Goal: Task Accomplishment & Management: Manage account settings

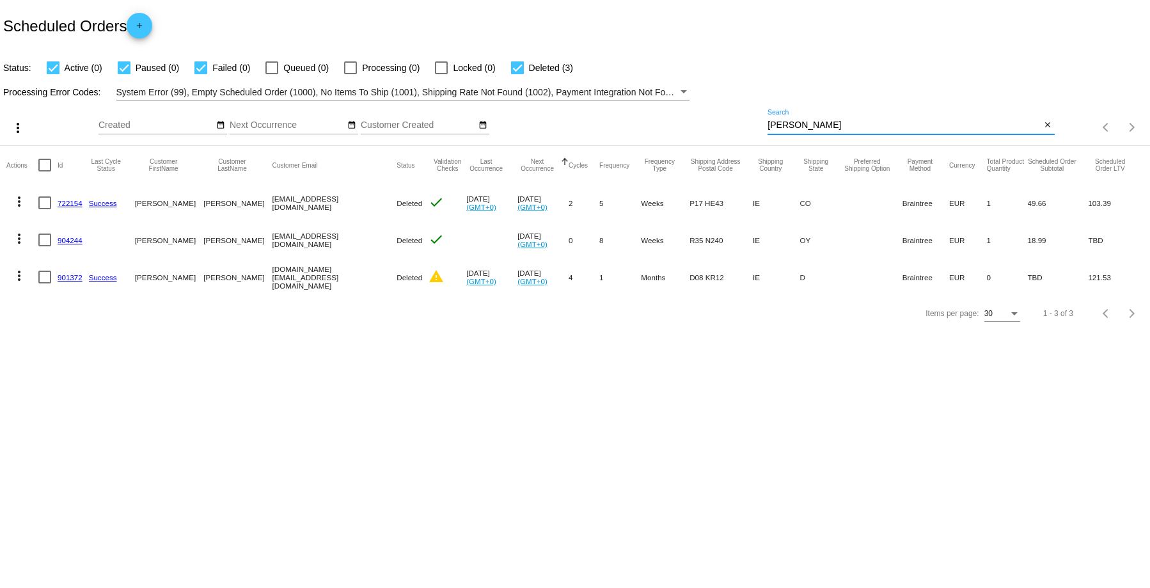
drag, startPoint x: 795, startPoint y: 125, endPoint x: 732, endPoint y: 125, distance: 63.3
click at [732, 125] on div "more_vert Aug Jan Feb Mar Apr 1" at bounding box center [575, 122] width 1150 height 45
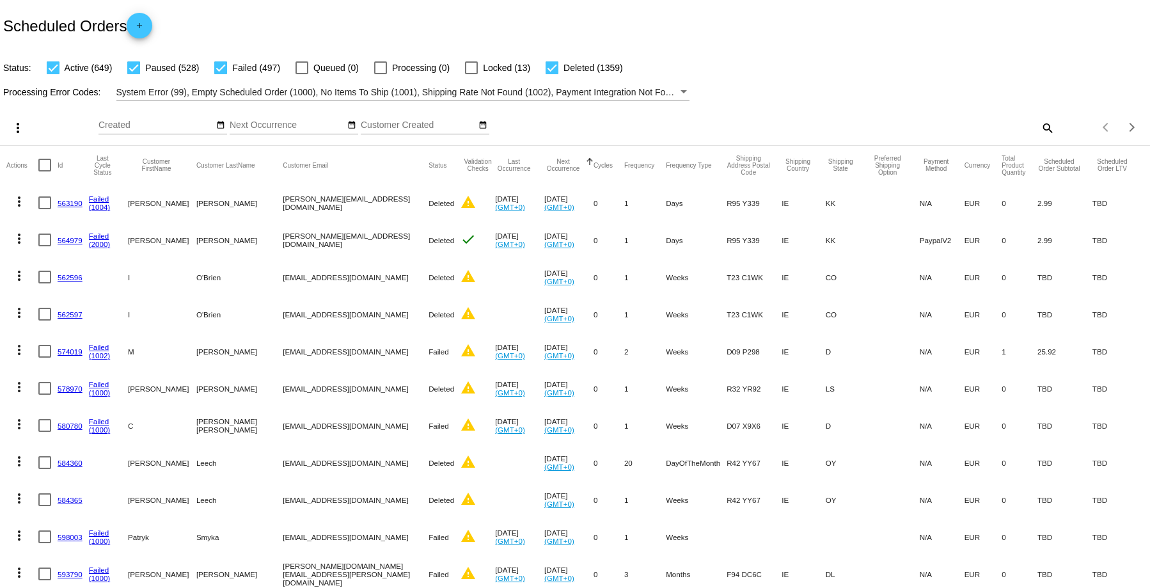
click at [1040, 125] on mat-icon "search" at bounding box center [1047, 128] width 15 height 20
click at [818, 129] on div "Search" at bounding box center [911, 121] width 287 height 25
click at [779, 129] on input "Search" at bounding box center [911, 125] width 287 height 10
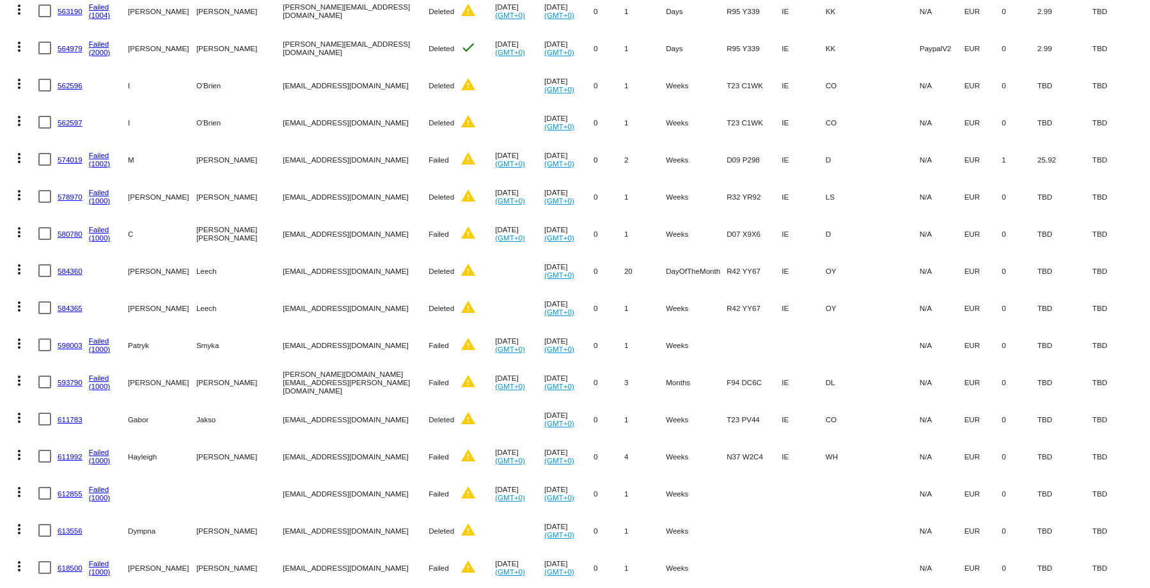
scroll to position [256, 0]
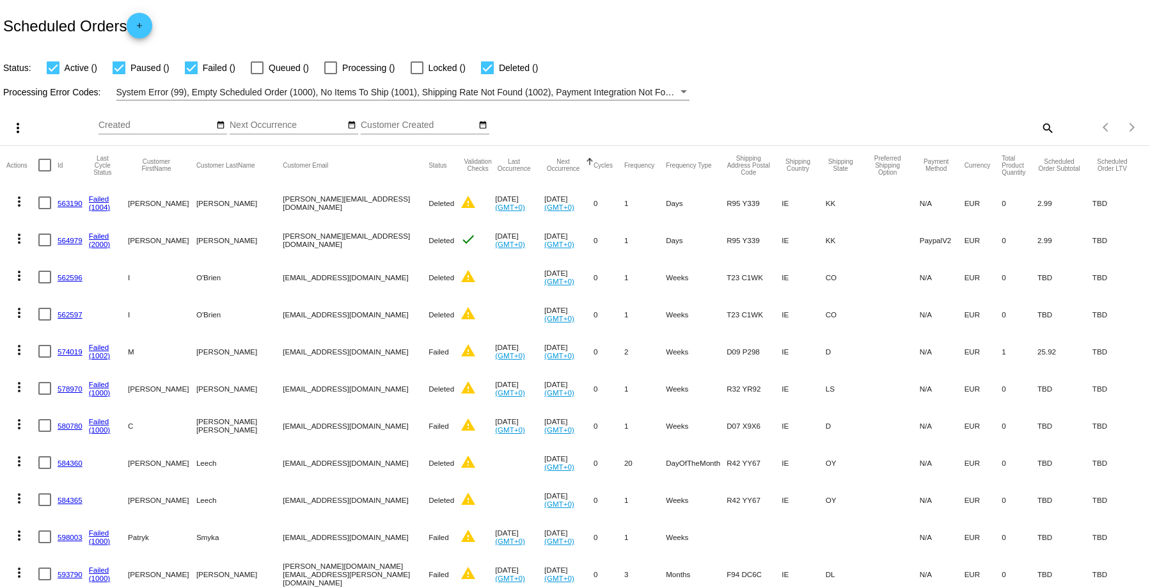
click at [1040, 127] on mat-icon "search" at bounding box center [1047, 128] width 15 height 20
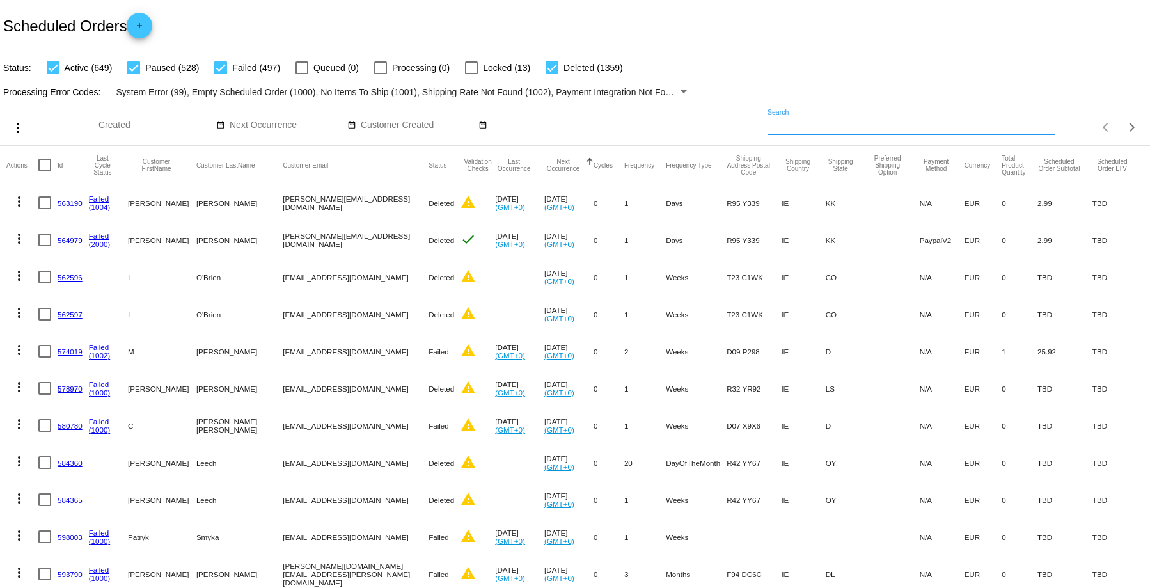
click at [768, 124] on input "Search" at bounding box center [911, 125] width 287 height 10
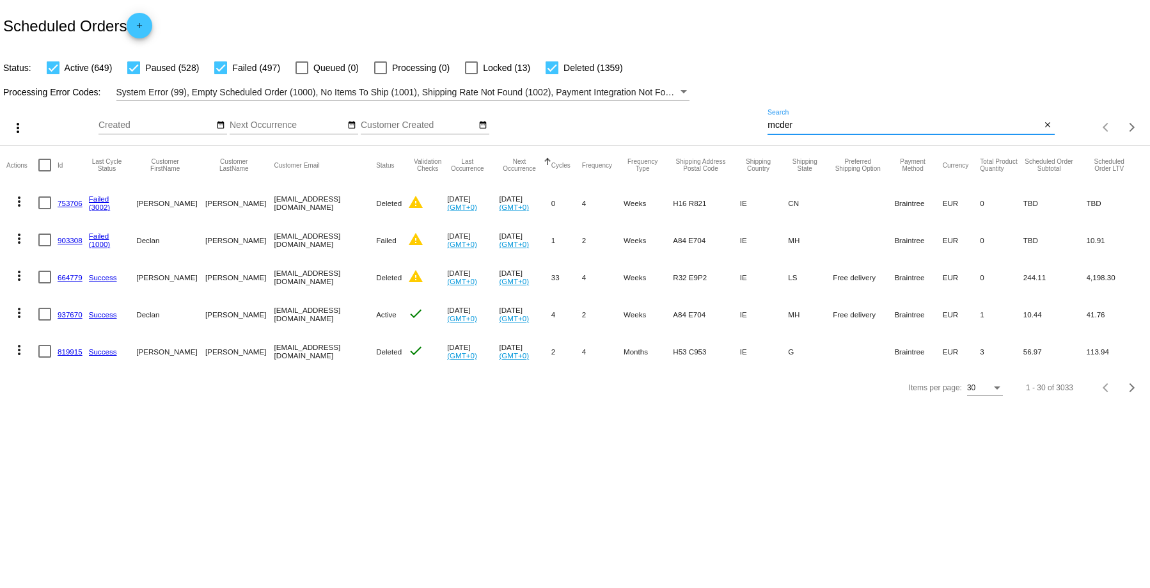
type input "McDermott"
drag, startPoint x: 819, startPoint y: 125, endPoint x: 705, endPoint y: 95, distance: 117.8
click at [706, 95] on app-dashboard-scheduled-orders "Scheduled Orders add Status: Active (1) Paused (0) Failed (1) Queued (0) Proces…" at bounding box center [575, 203] width 1150 height 406
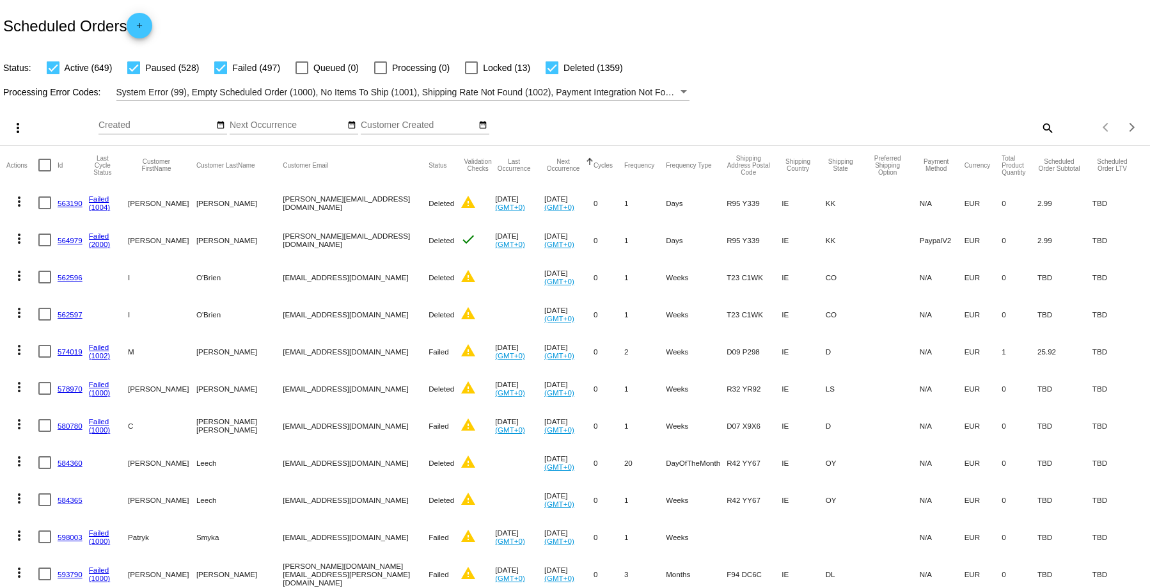
click at [1040, 125] on mat-icon "search" at bounding box center [1047, 128] width 15 height 20
click at [800, 124] on input "Search" at bounding box center [911, 125] width 287 height 10
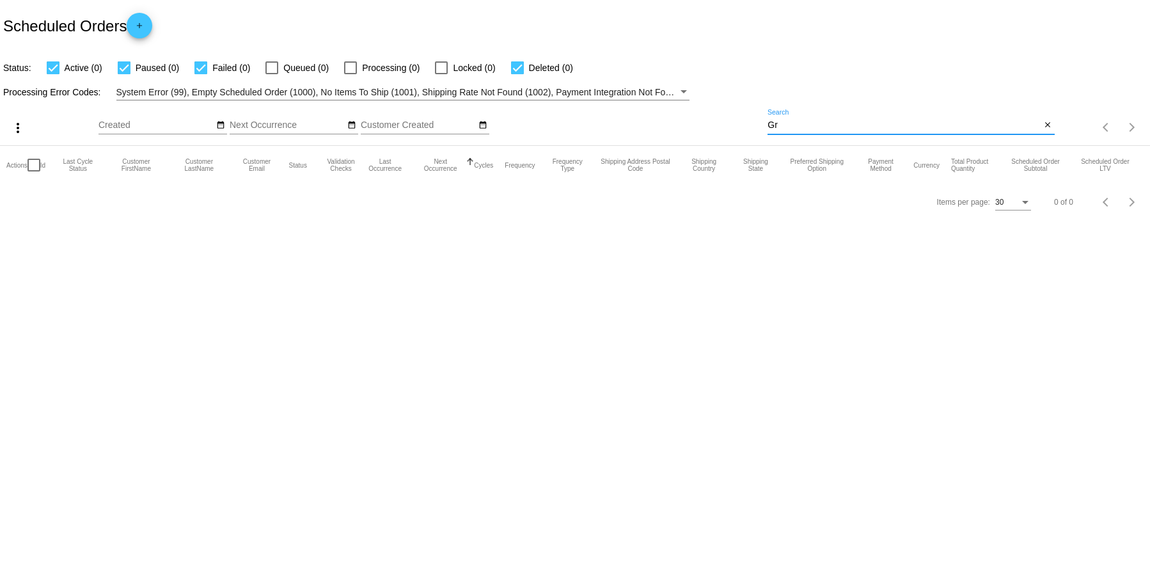
type input "G"
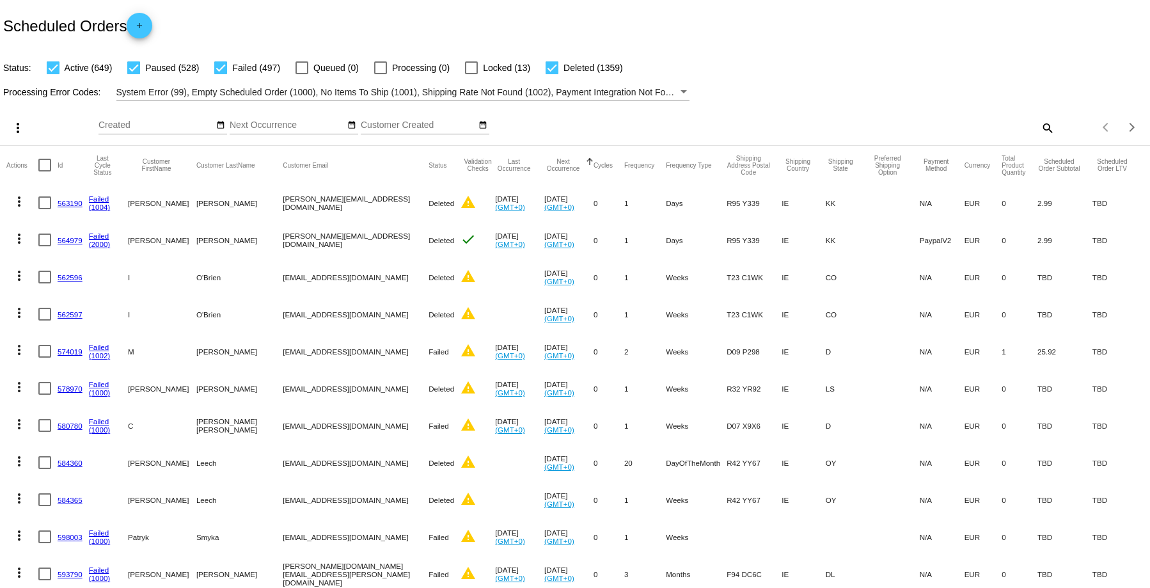
click at [1042, 125] on mat-icon "search" at bounding box center [1047, 128] width 15 height 20
click at [1039, 125] on input "Search" at bounding box center [911, 125] width 287 height 10
paste input "jonie@derg.ie"
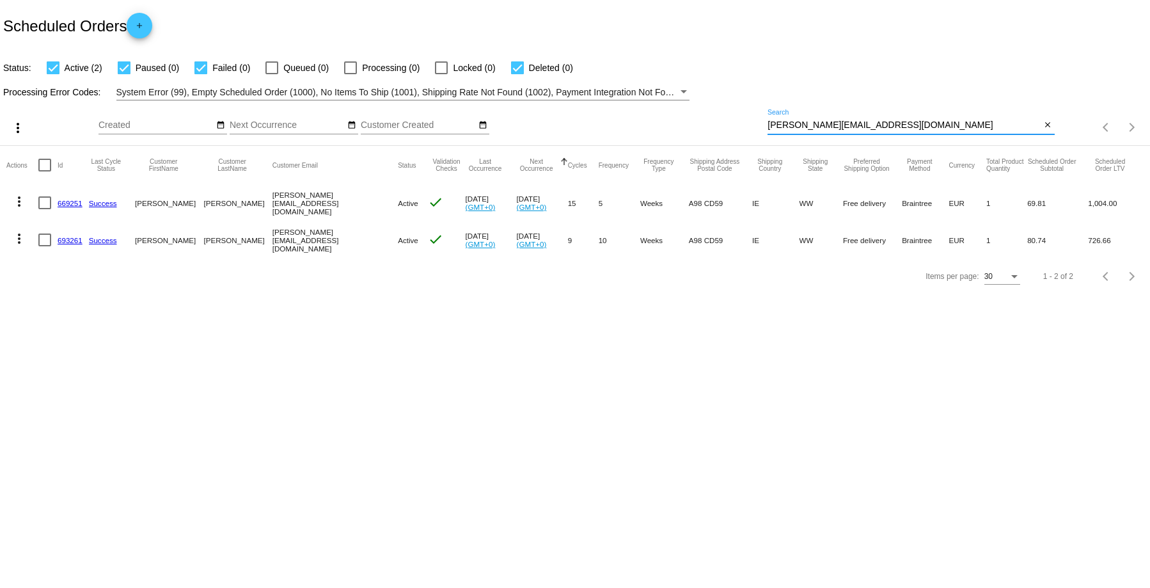
type input "jonie@derg.ie"
click at [63, 204] on link "669251" at bounding box center [70, 203] width 25 height 8
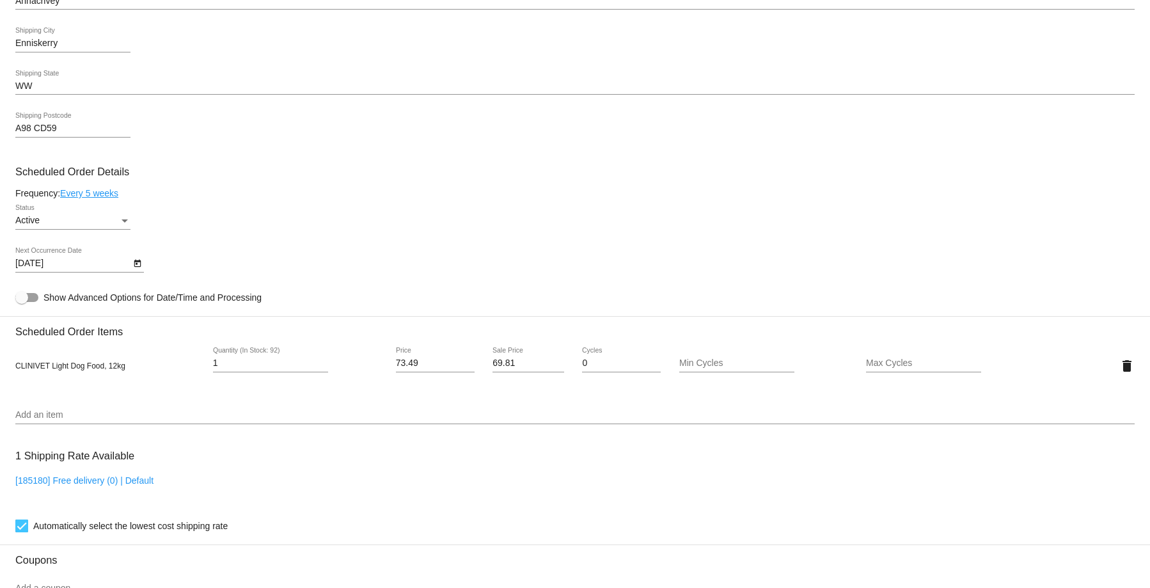
scroll to position [768, 0]
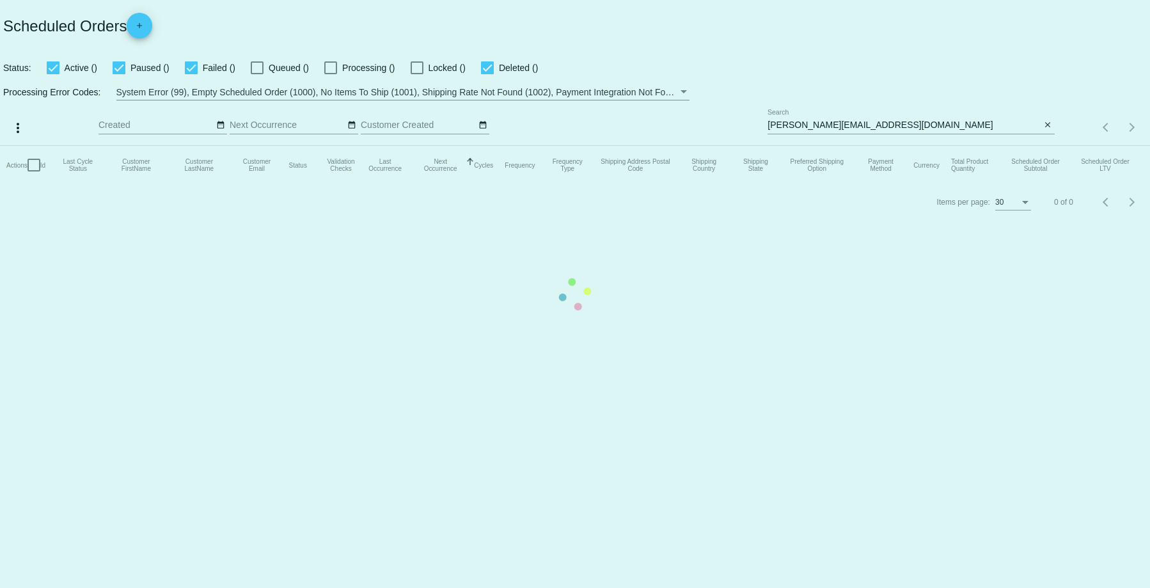
checkbox input "true"
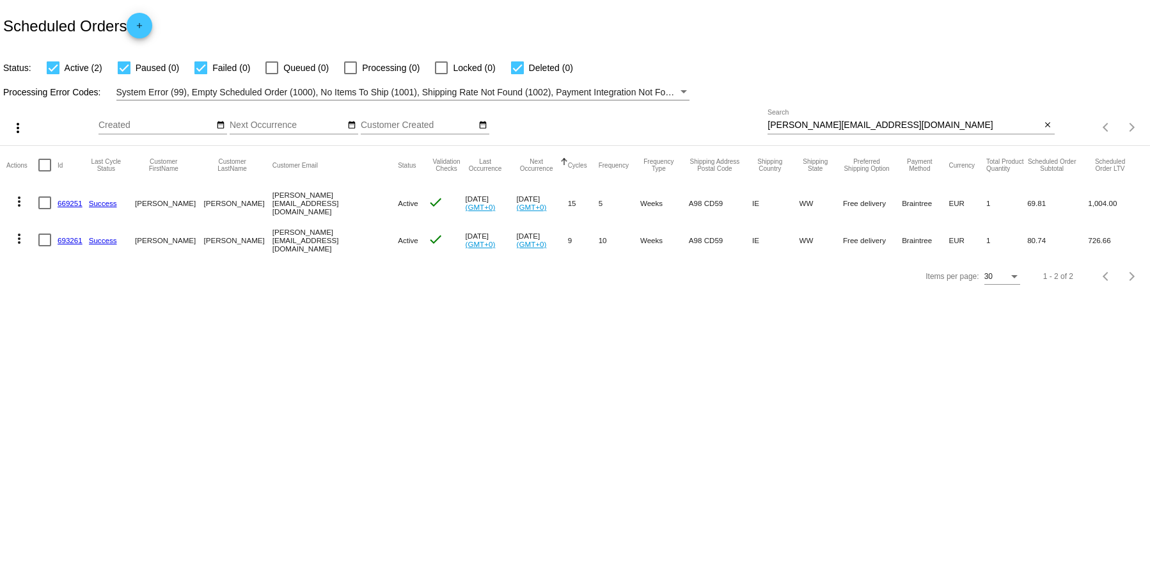
click at [66, 243] on link "693261" at bounding box center [70, 240] width 25 height 8
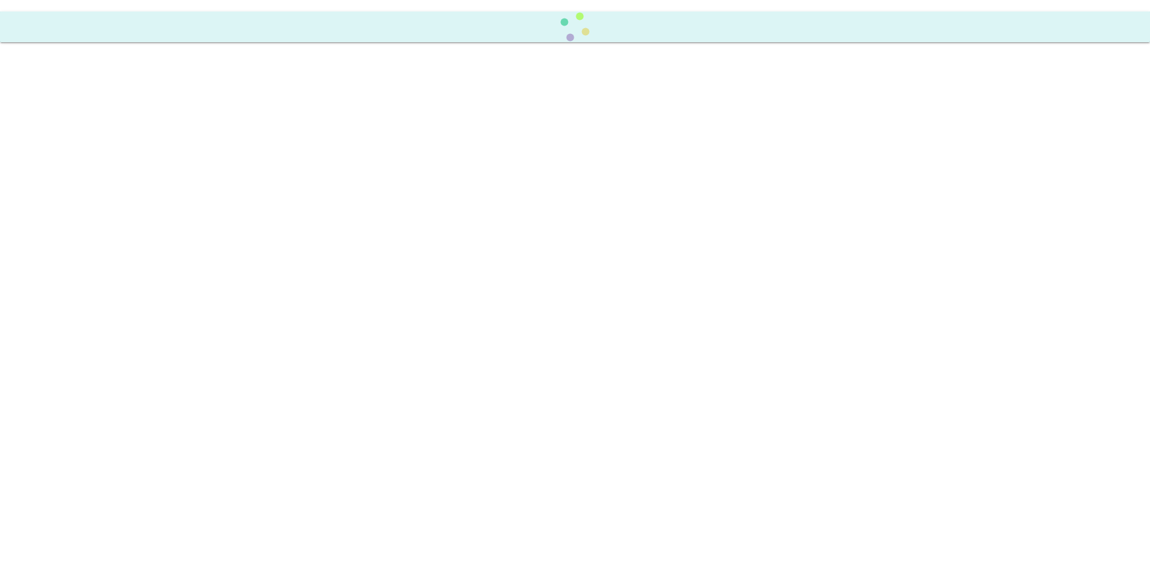
click at [66, 243] on body at bounding box center [575, 294] width 1150 height 588
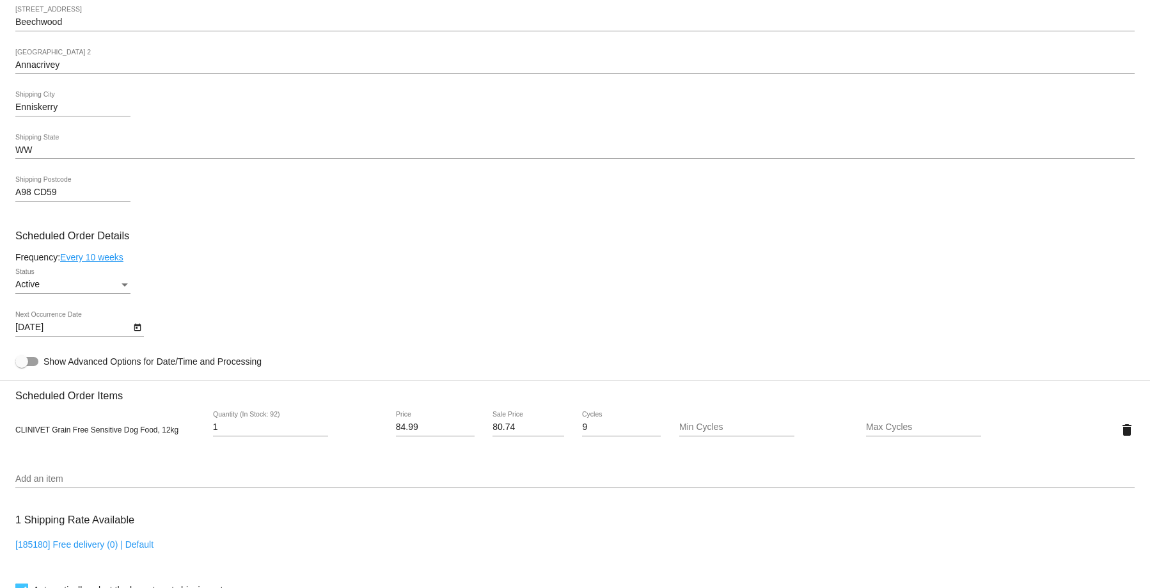
scroll to position [768, 0]
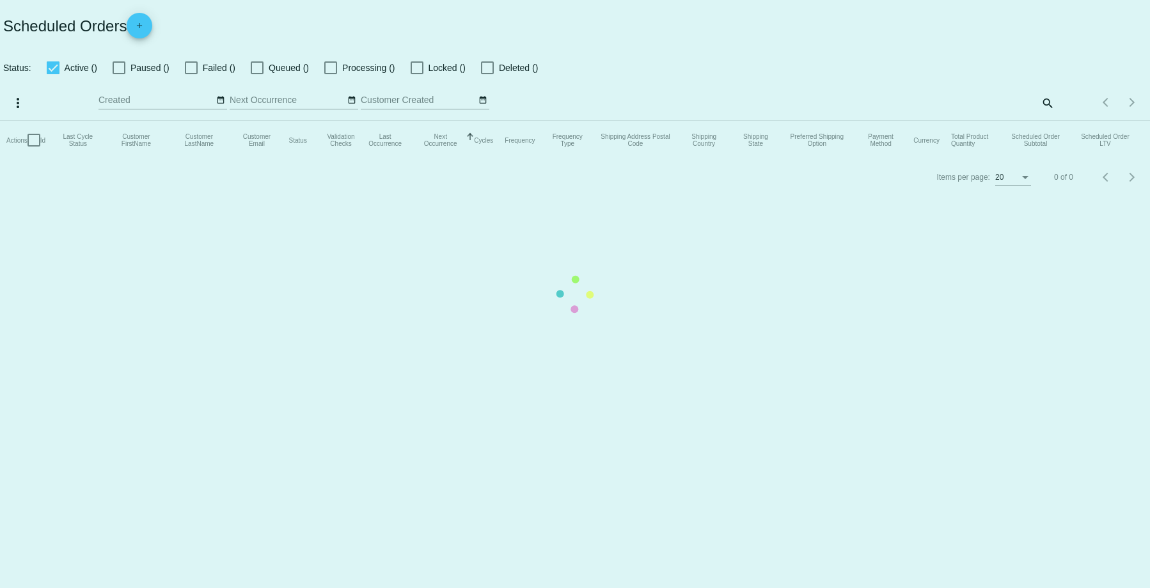
checkbox input "true"
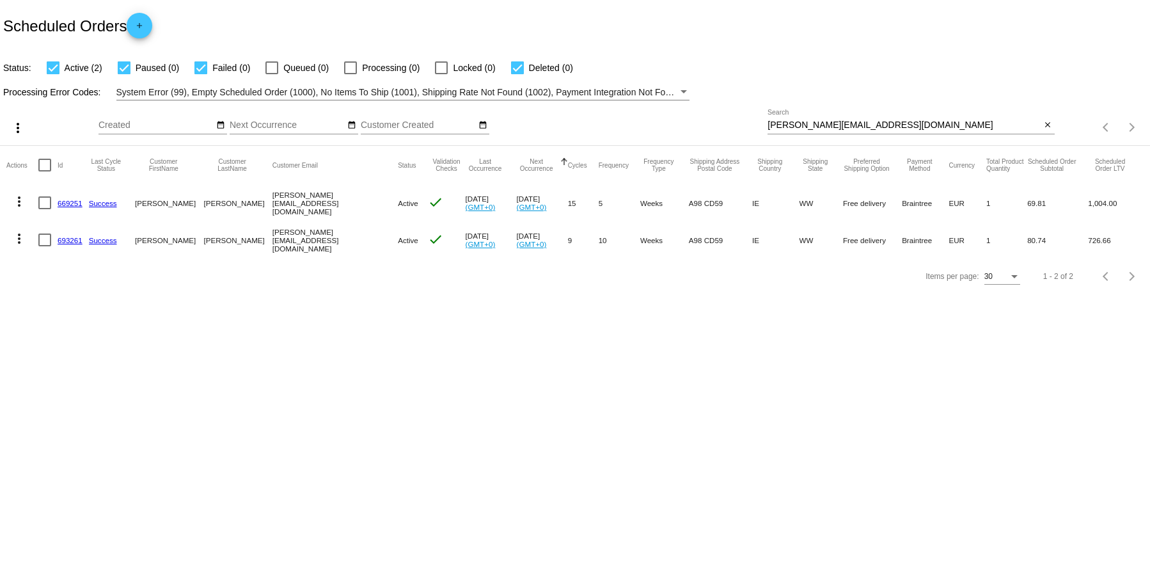
click at [68, 240] on link "693261" at bounding box center [70, 240] width 25 height 8
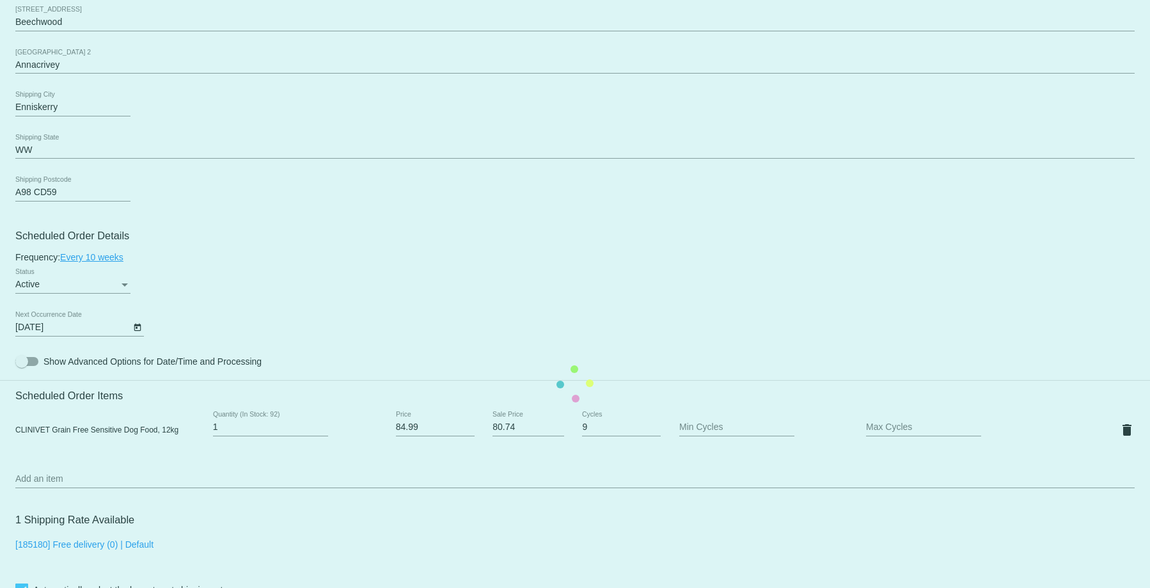
scroll to position [768, 0]
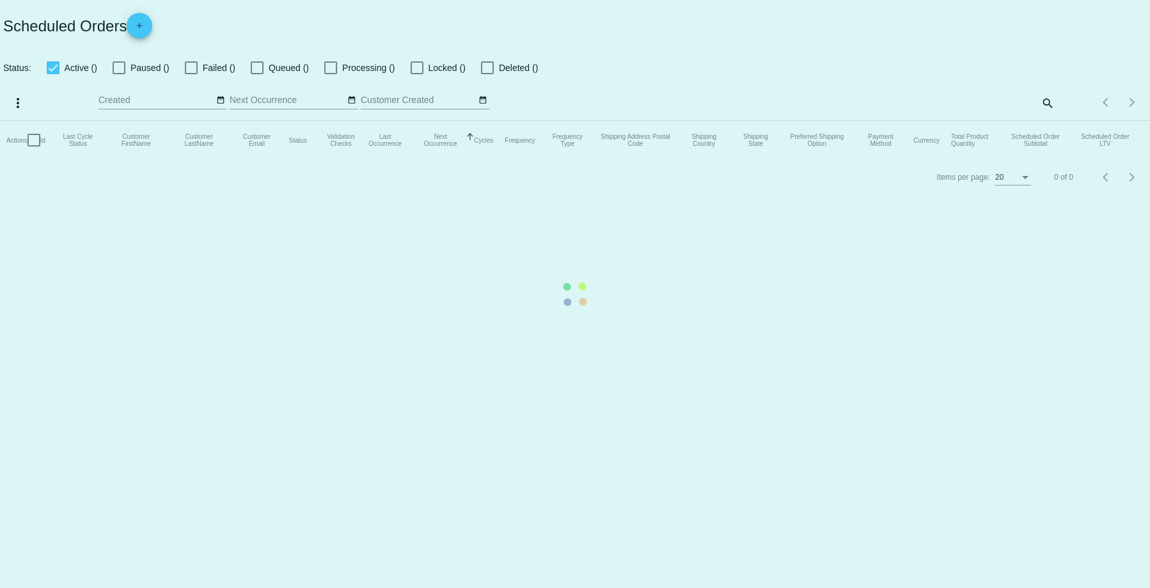
checkbox input "true"
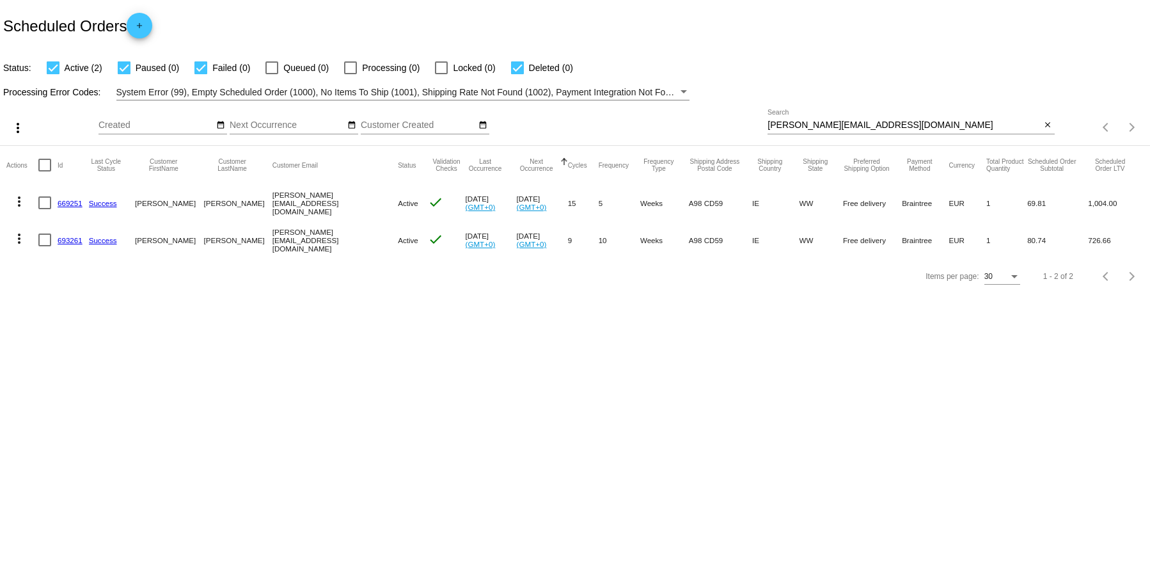
click at [74, 199] on link "669251" at bounding box center [70, 203] width 25 height 8
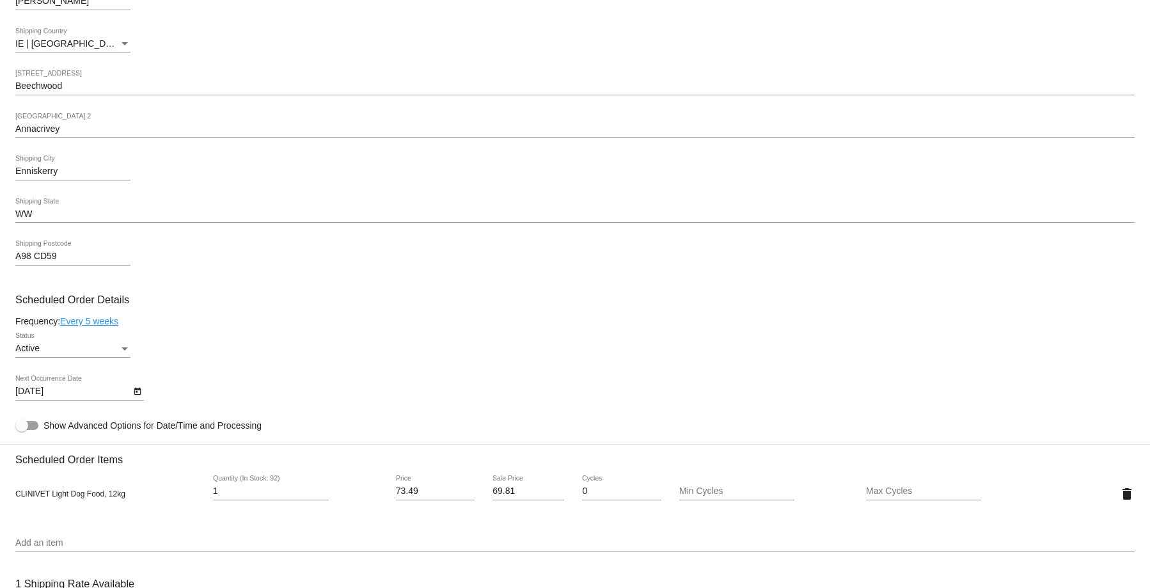
scroll to position [832, 0]
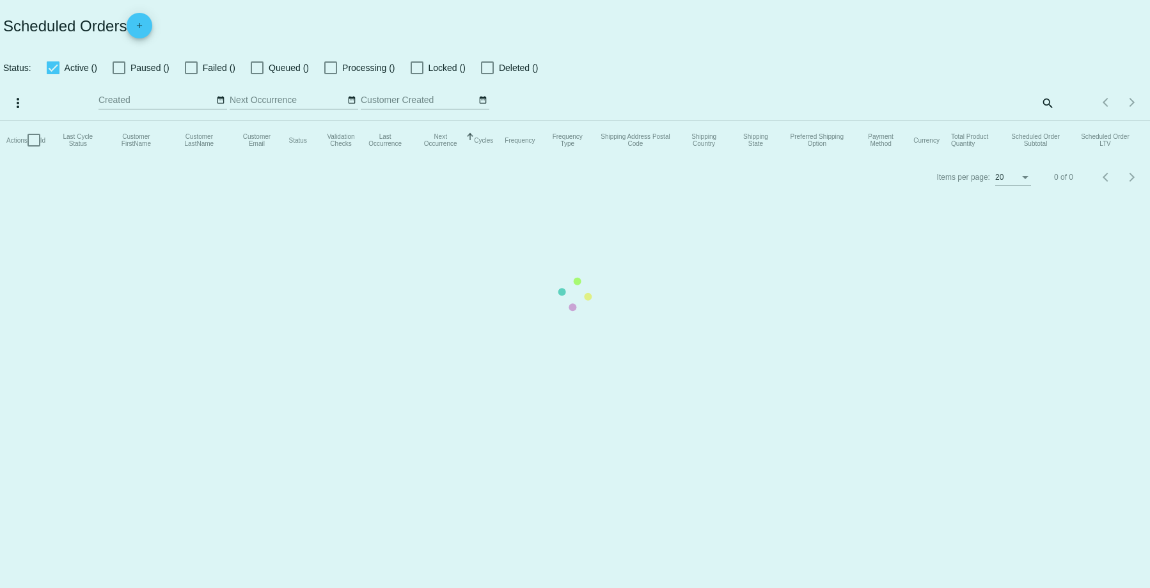
checkbox input "true"
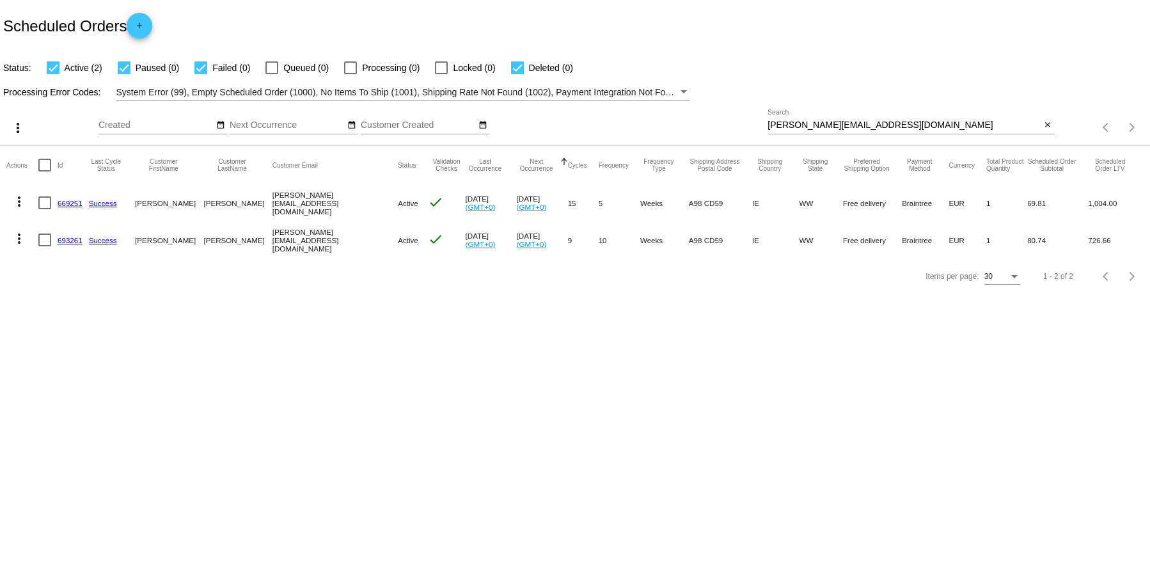
click at [77, 237] on link "693261" at bounding box center [70, 240] width 25 height 8
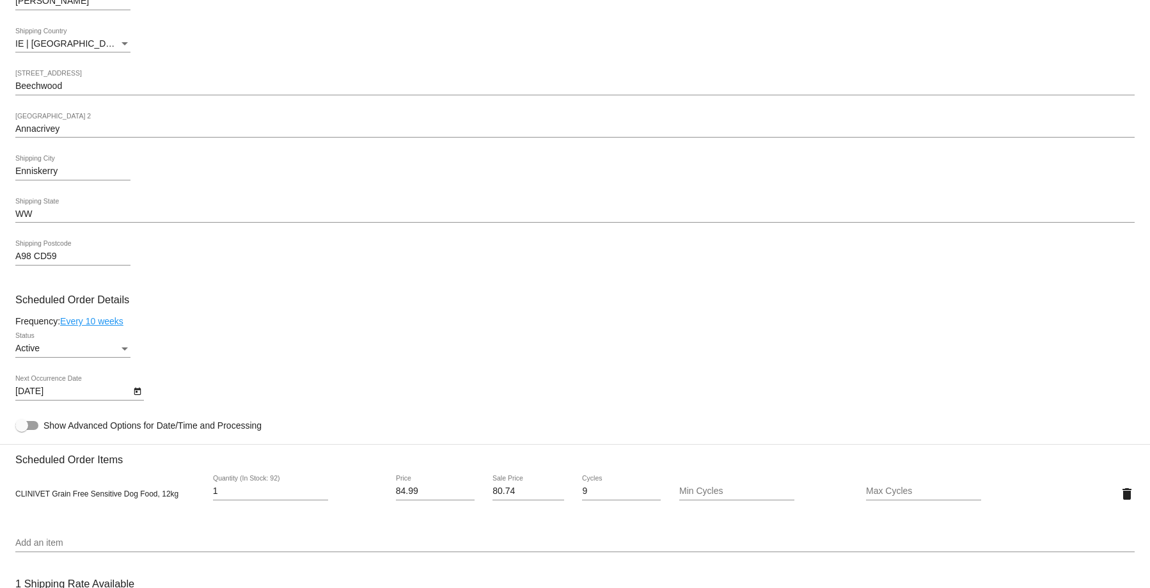
scroll to position [128, 0]
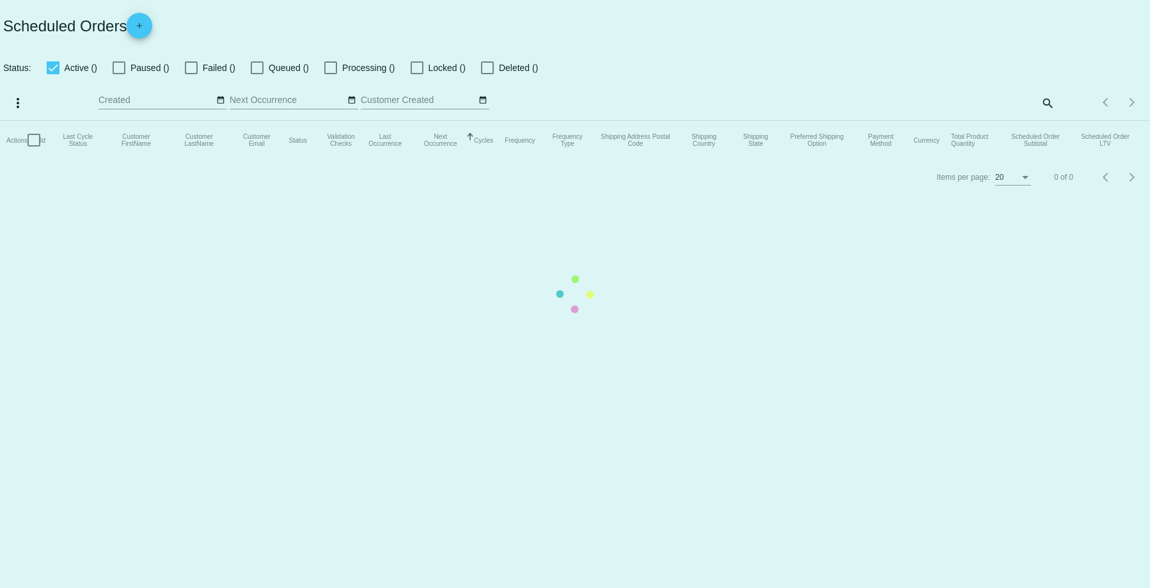
checkbox input "true"
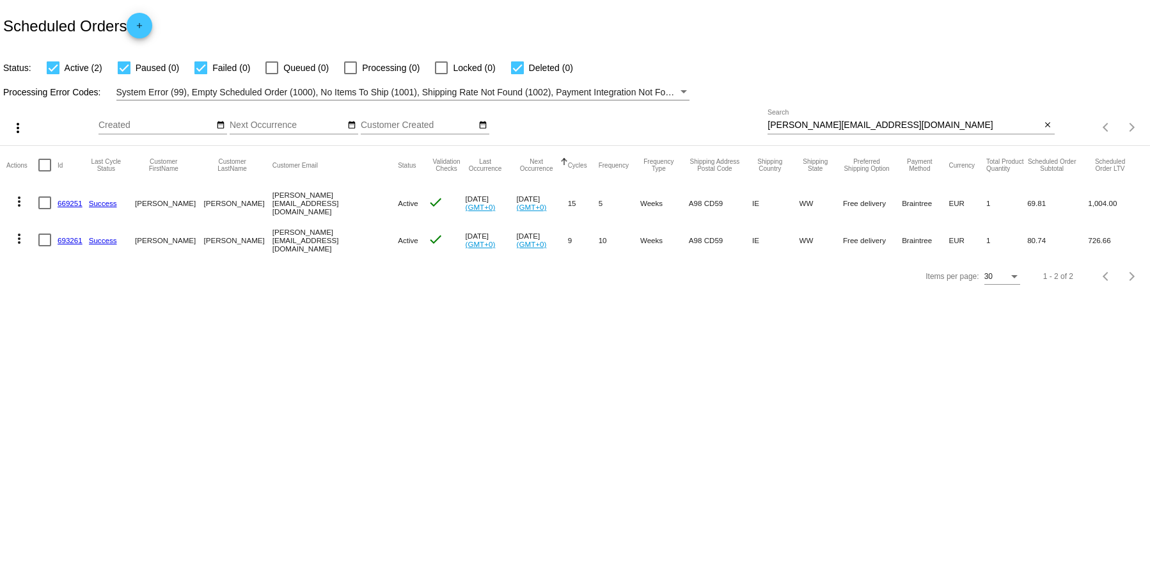
click at [65, 202] on link "669251" at bounding box center [70, 203] width 25 height 8
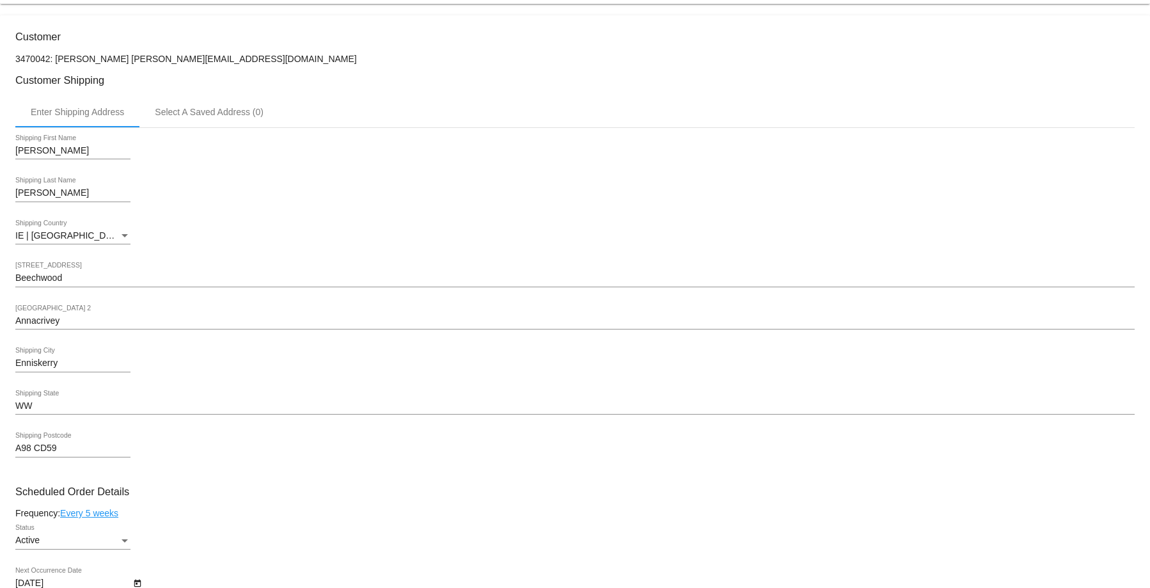
scroll to position [448, 0]
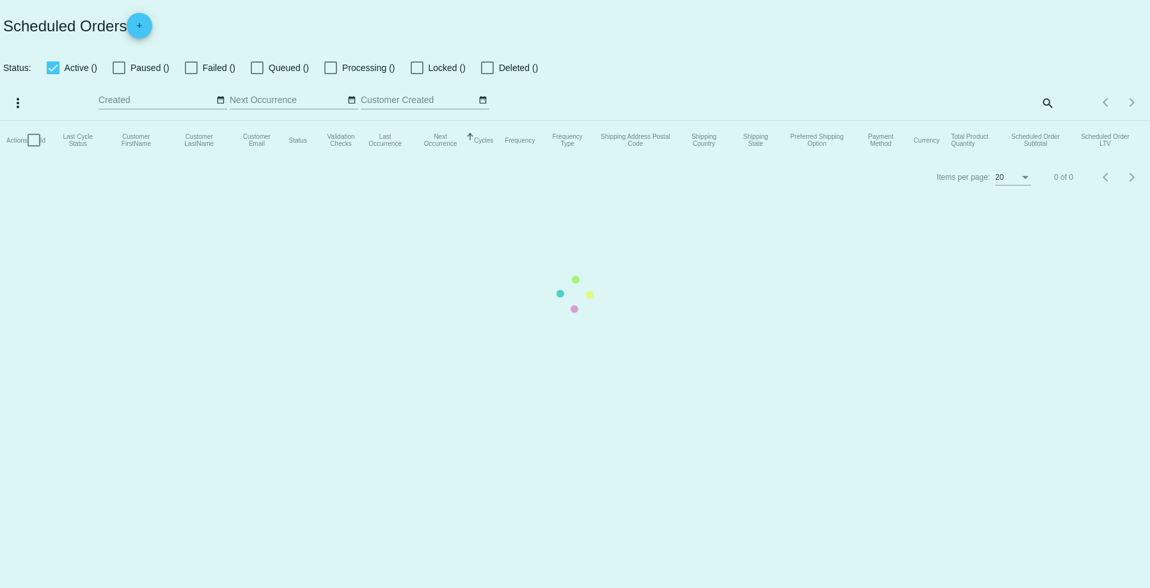
checkbox input "true"
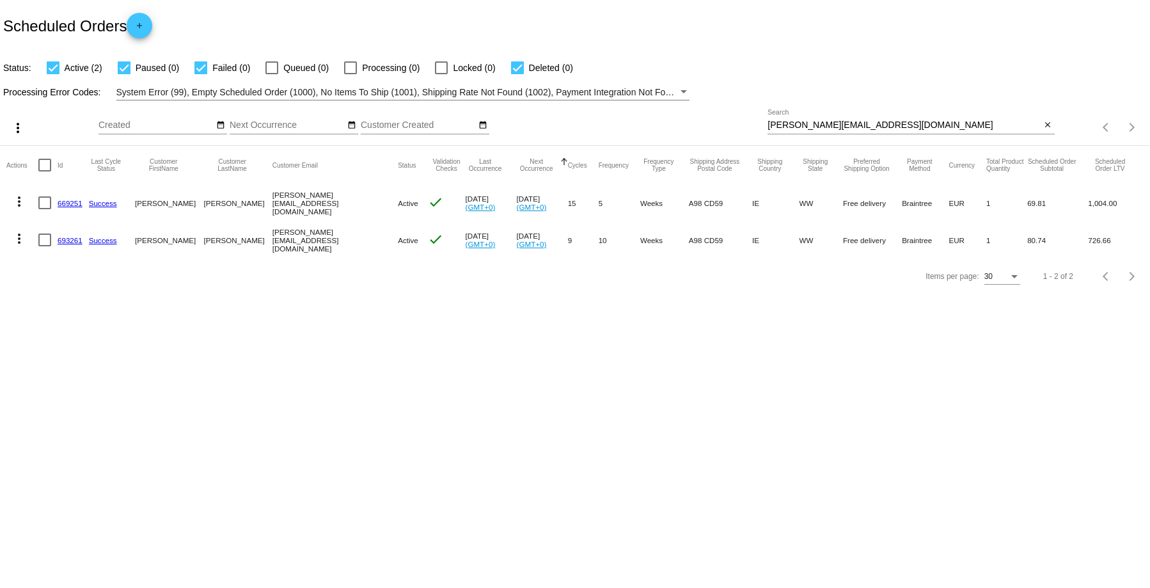
click at [78, 237] on link "693261" at bounding box center [70, 240] width 25 height 8
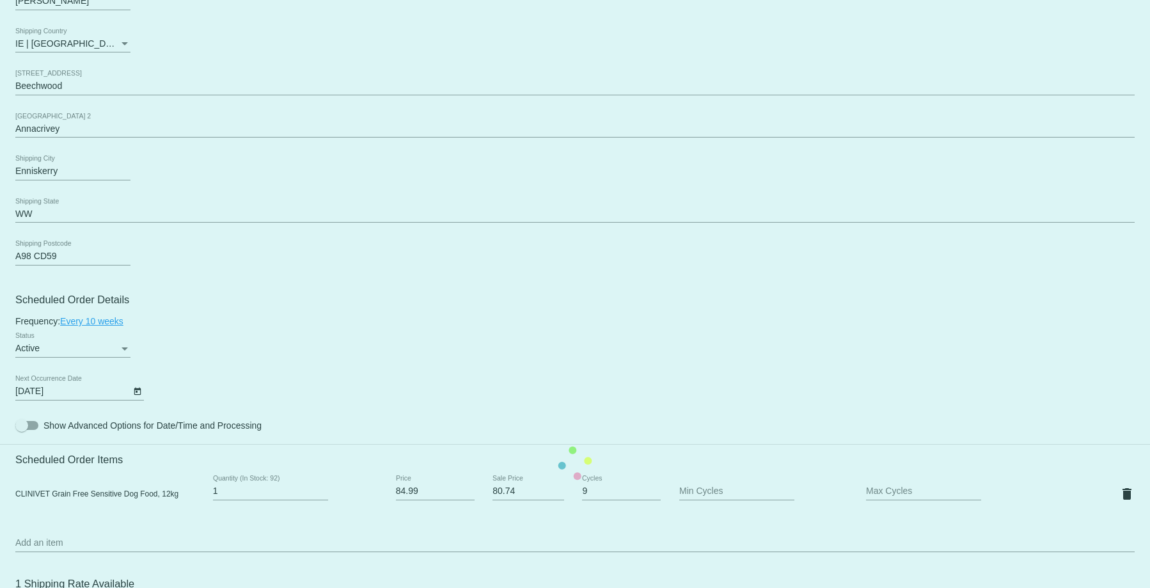
scroll to position [768, 0]
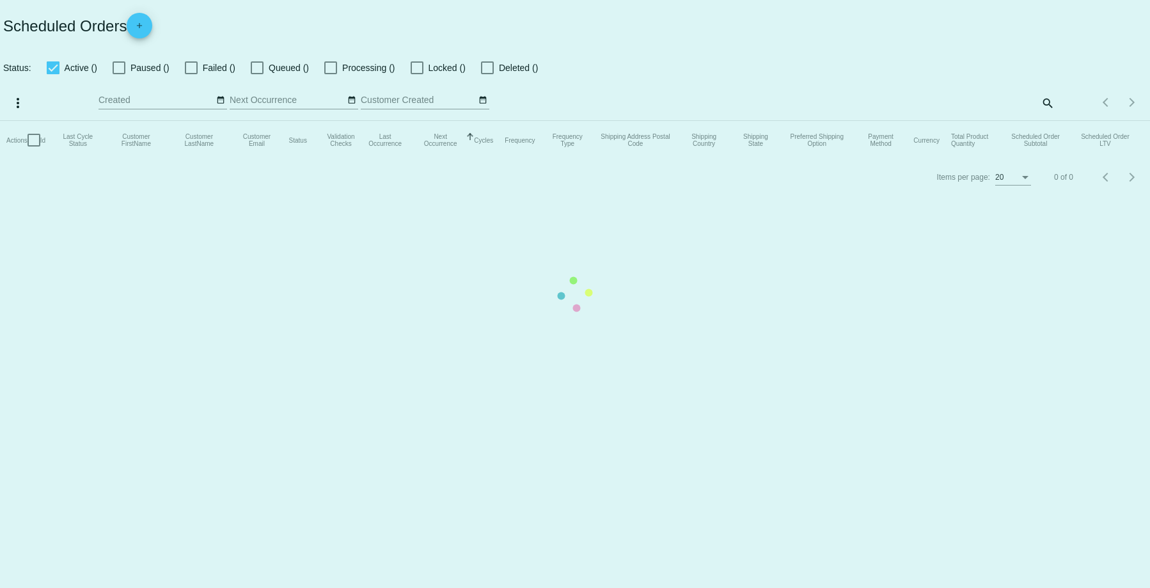
checkbox input "true"
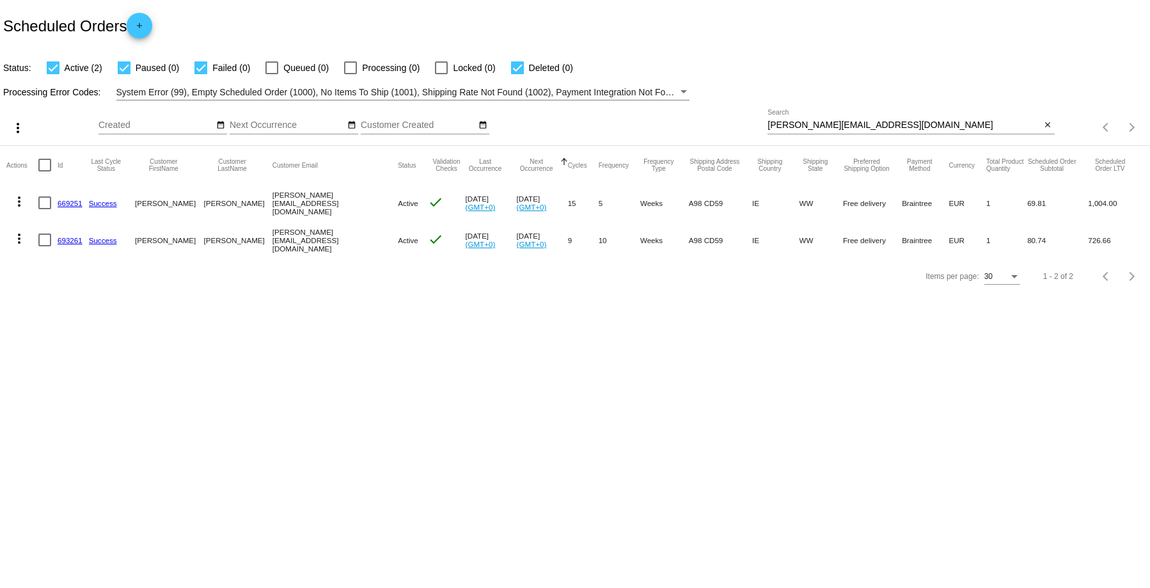
click at [72, 202] on link "669251" at bounding box center [70, 203] width 25 height 8
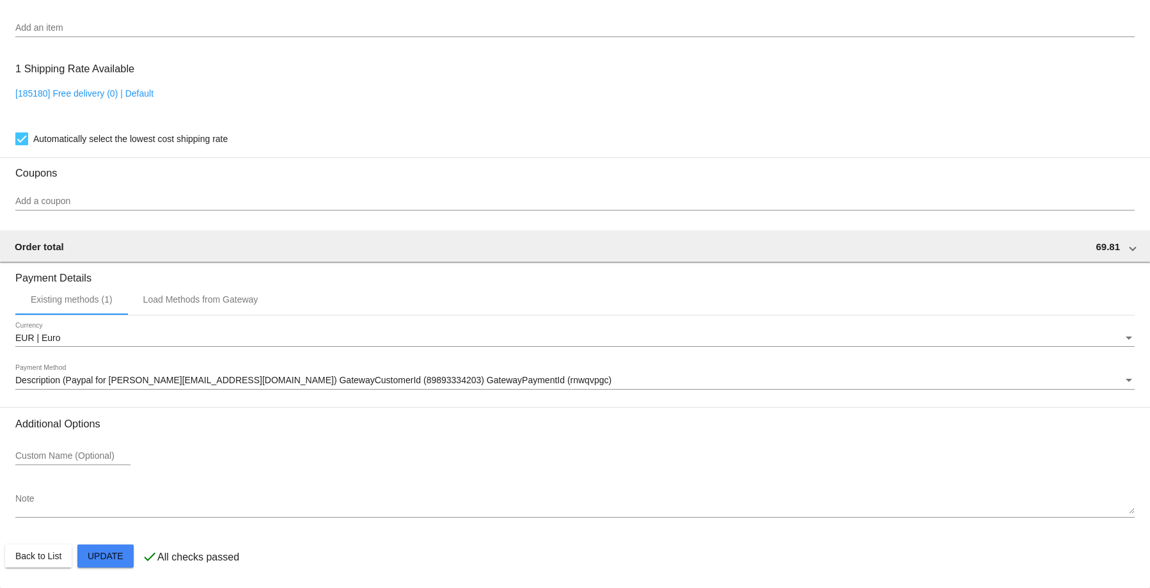
scroll to position [771, 0]
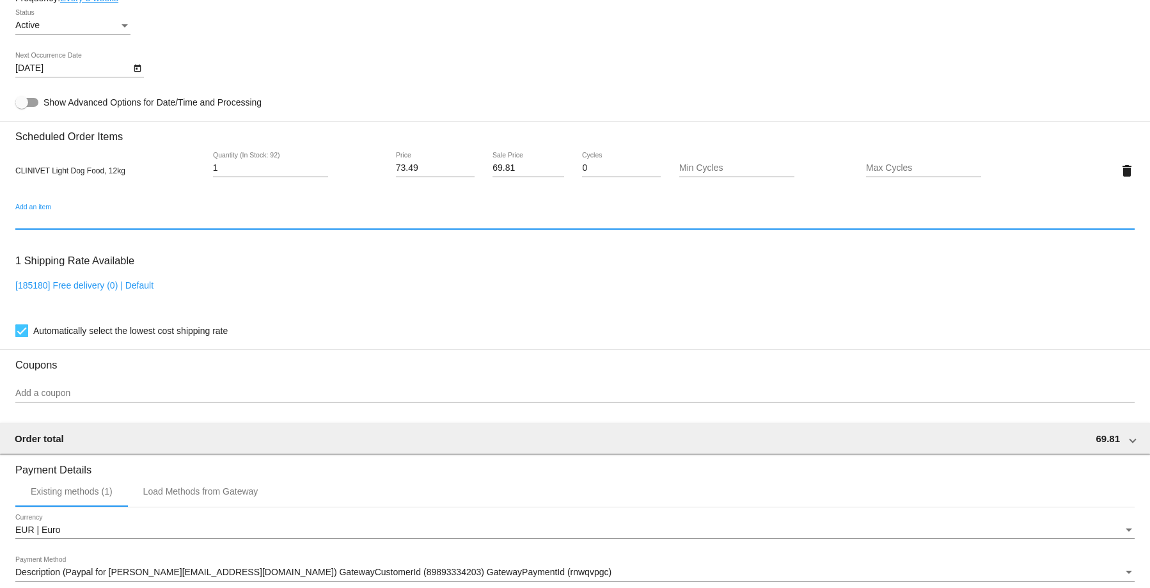
click at [60, 216] on input "Add an item" at bounding box center [575, 220] width 1120 height 10
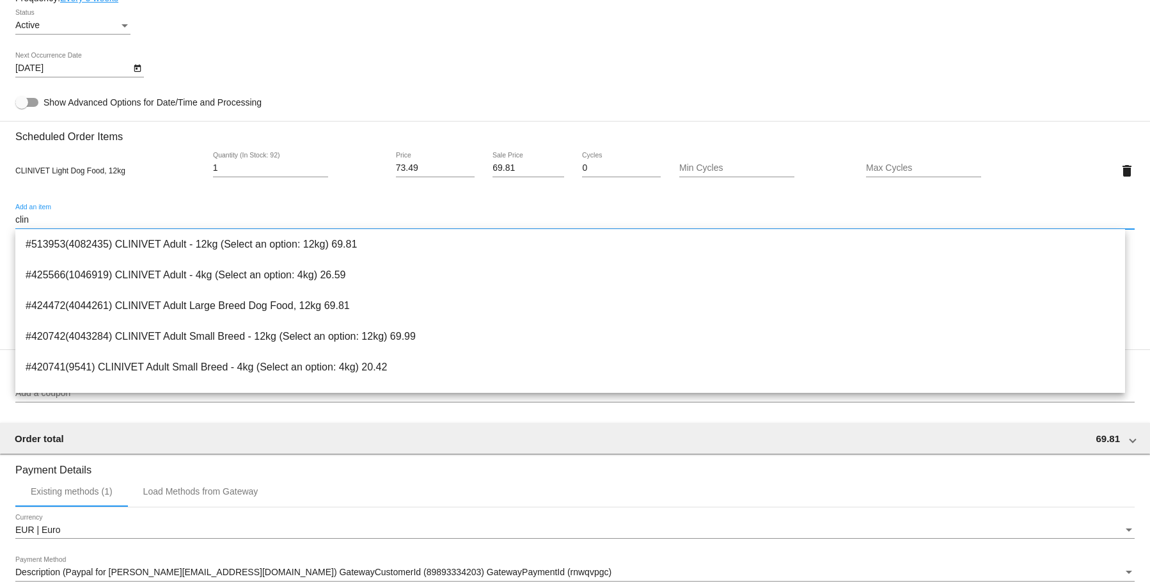
type input "clin"
drag, startPoint x: 65, startPoint y: 221, endPoint x: -29, endPoint y: 211, distance: 94.5
click at [0, 211] on html "arrow_back Scheduled Order #669251 Active more_vert Last Processing Cycle ID: 6…" at bounding box center [575, 294] width 1150 height 588
type input "h"
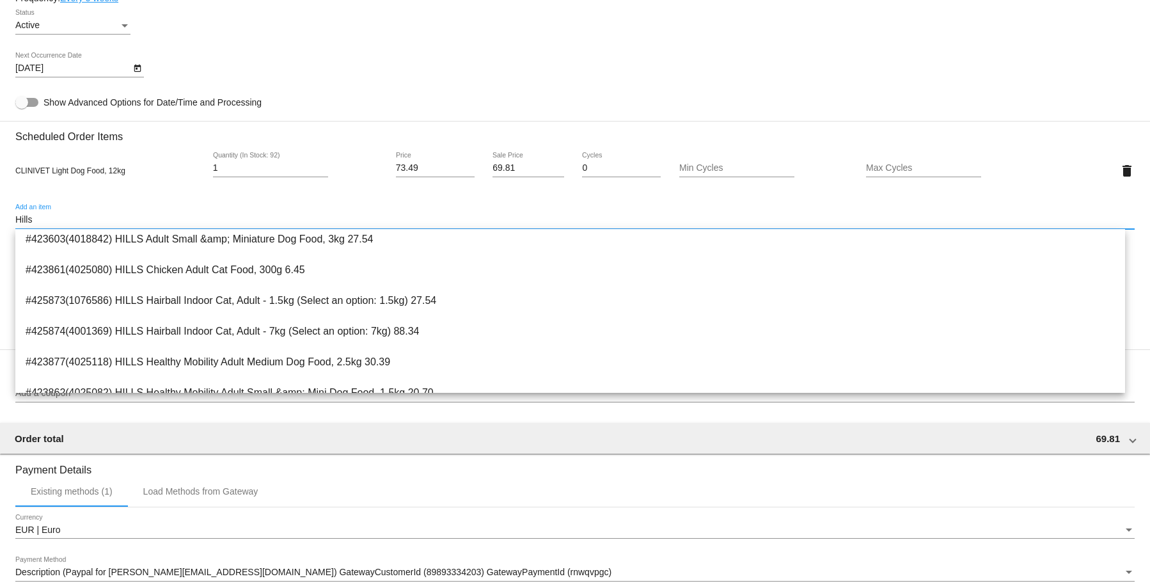
scroll to position [0, 0]
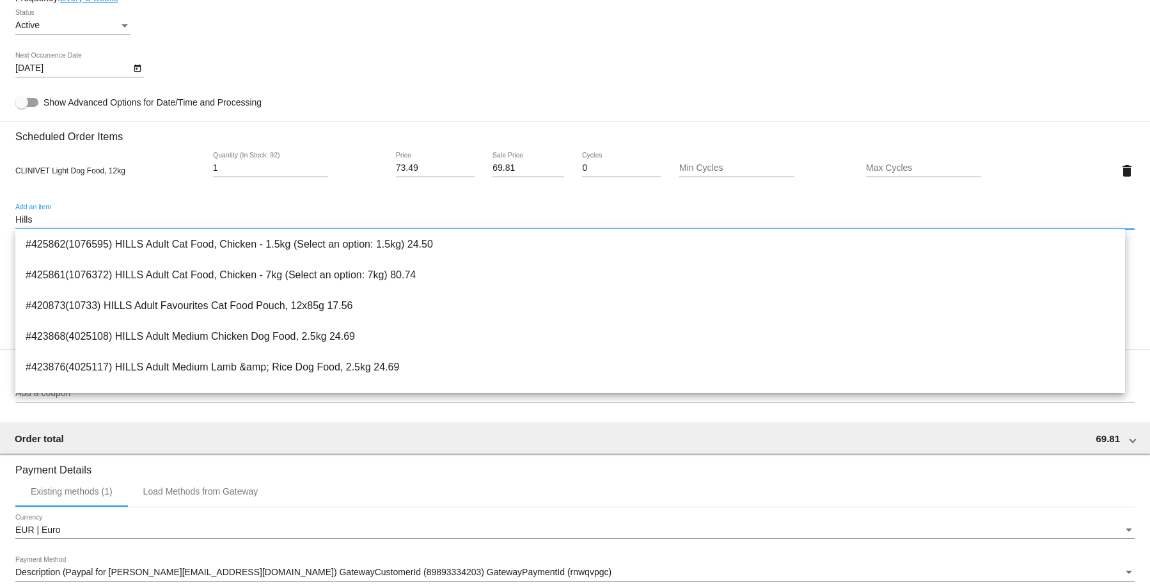
click at [67, 216] on input "Hills" at bounding box center [575, 220] width 1120 height 10
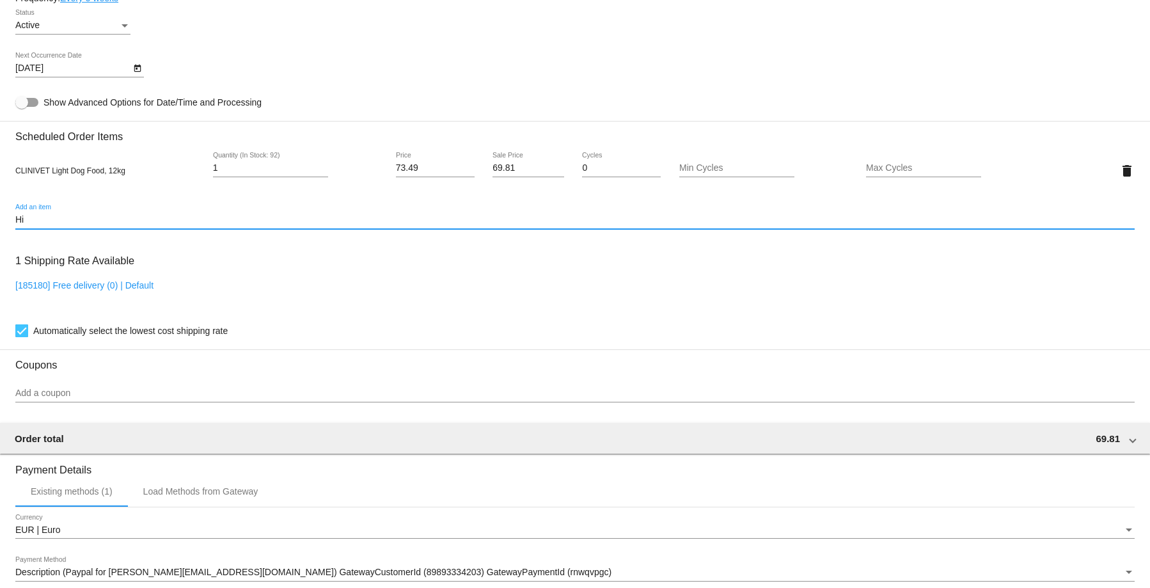
type input "H"
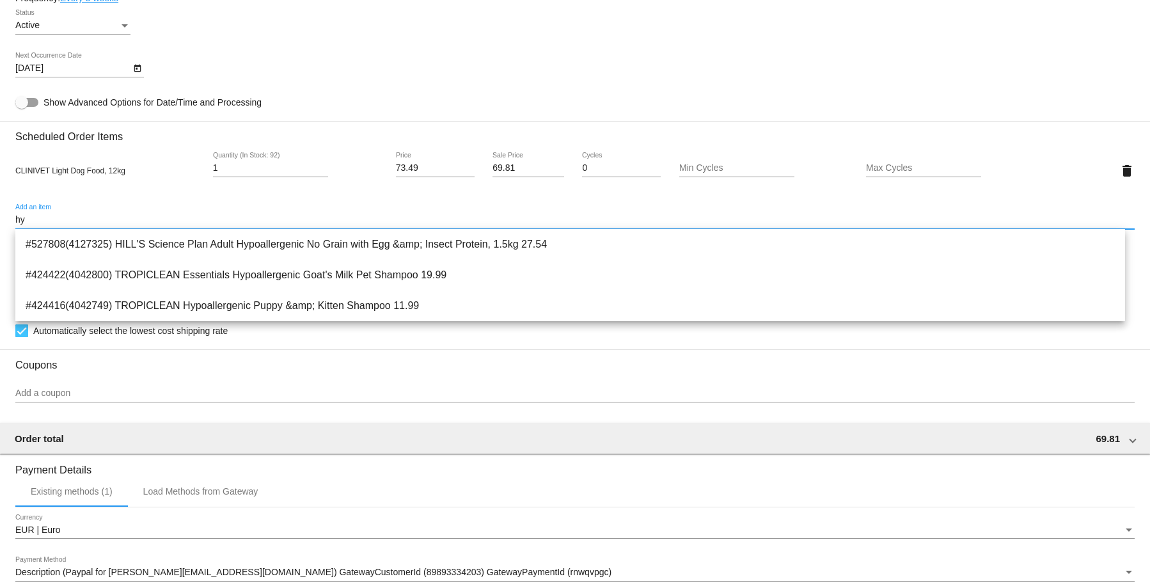
type input "h"
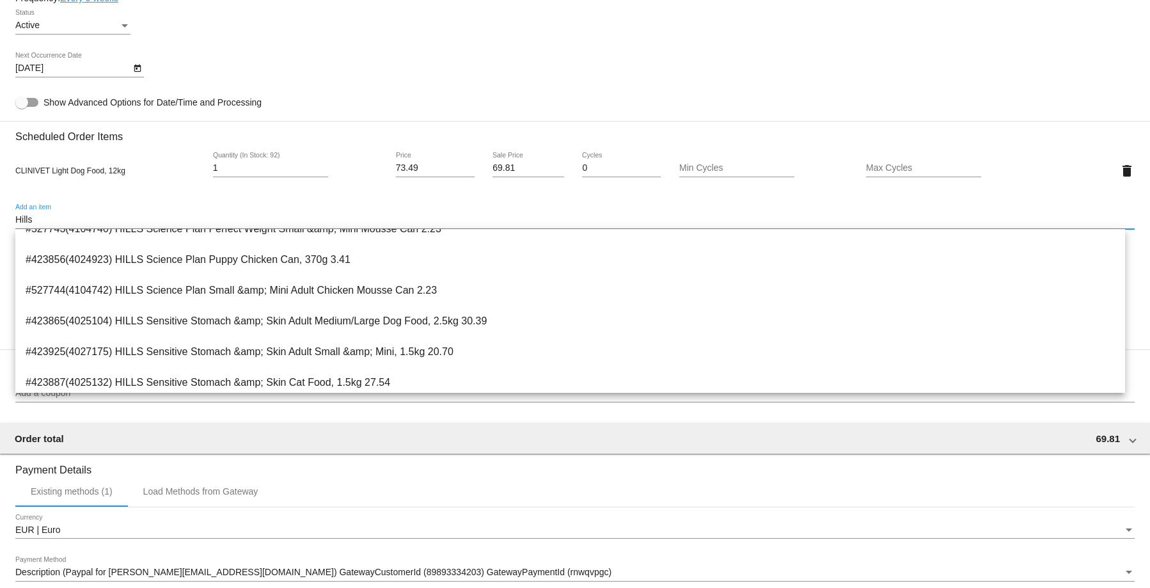
scroll to position [1341, 0]
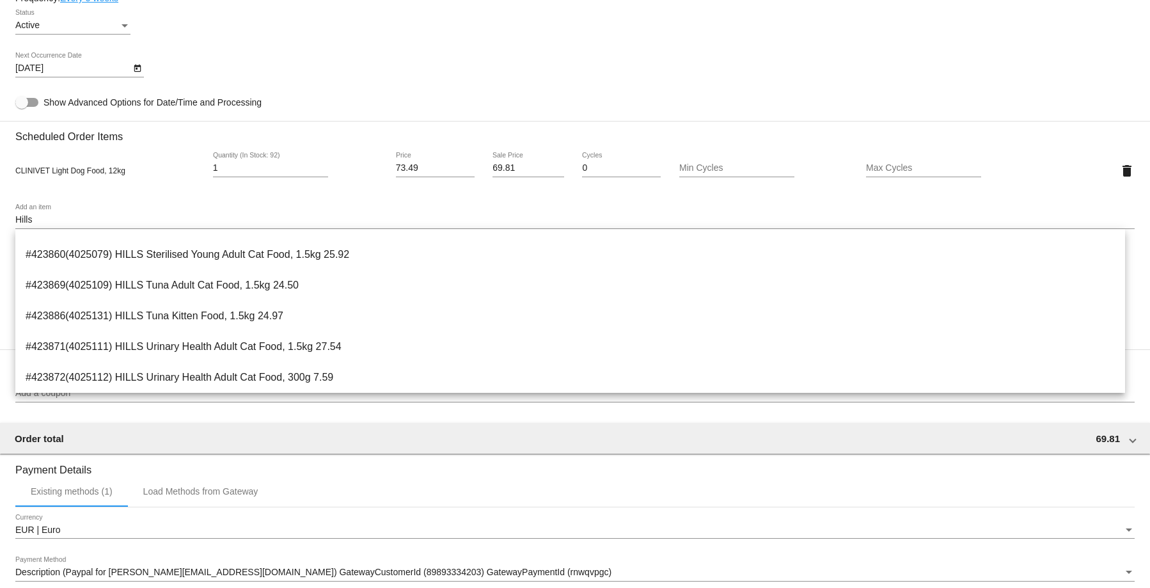
click at [84, 212] on div "Hills Add an item" at bounding box center [575, 216] width 1120 height 25
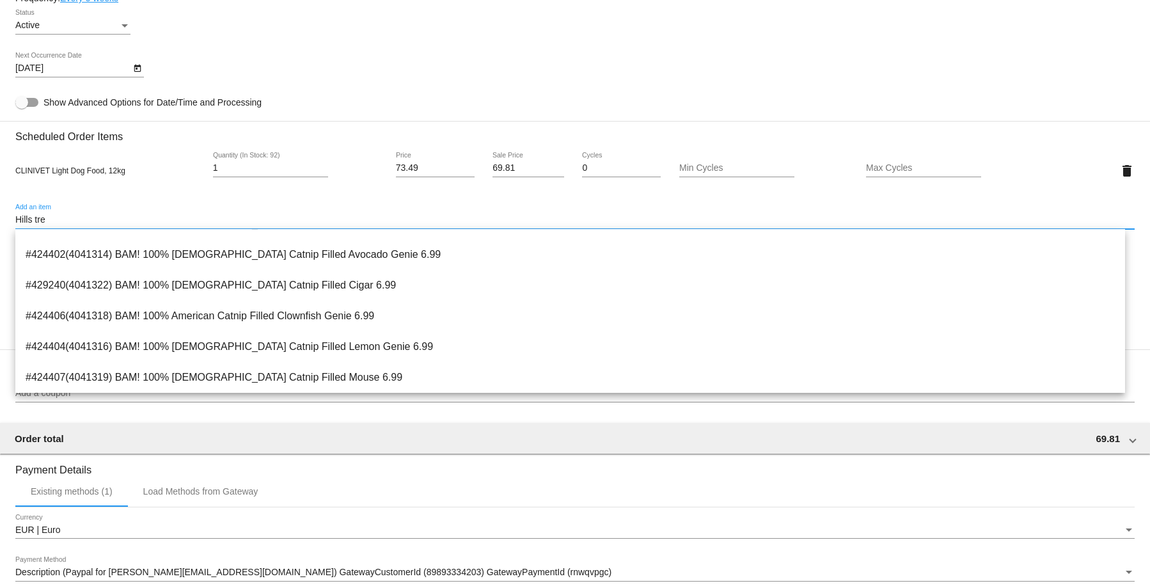
scroll to position [0, 0]
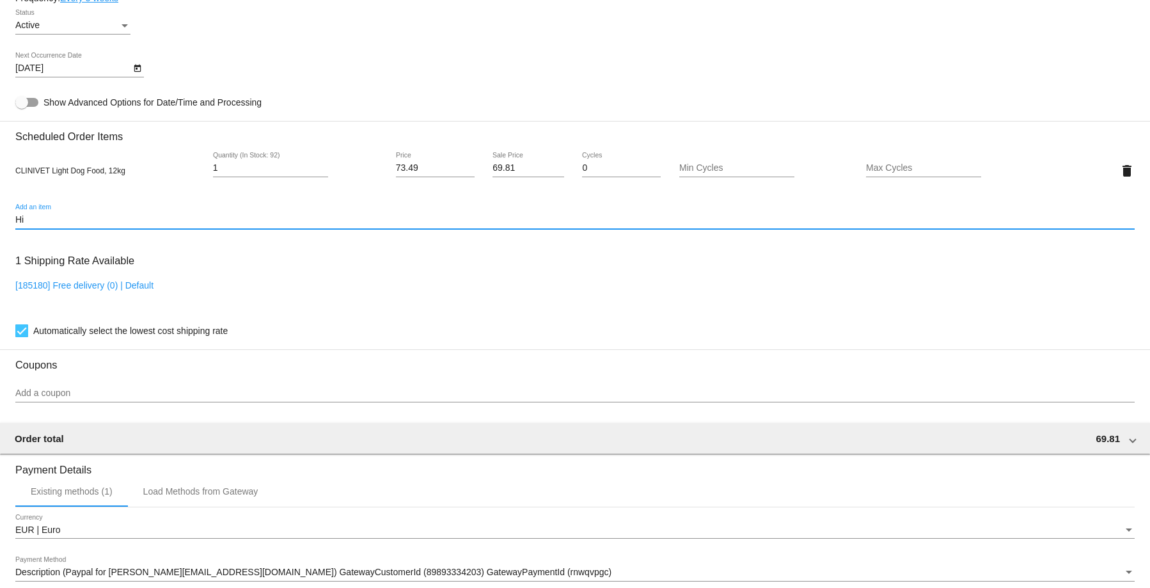
type input "H"
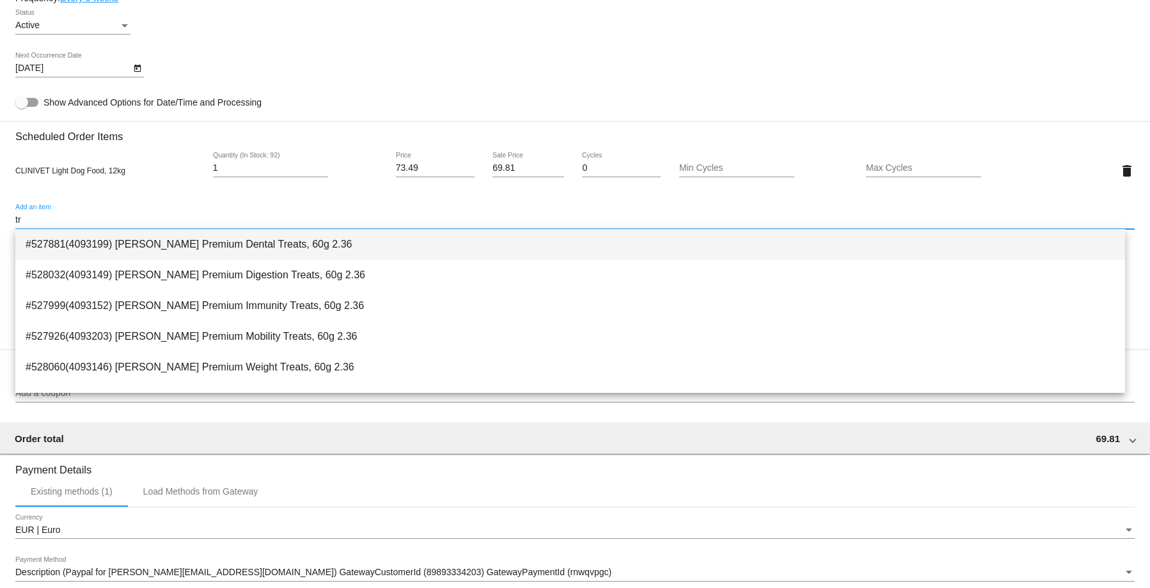
type input "t"
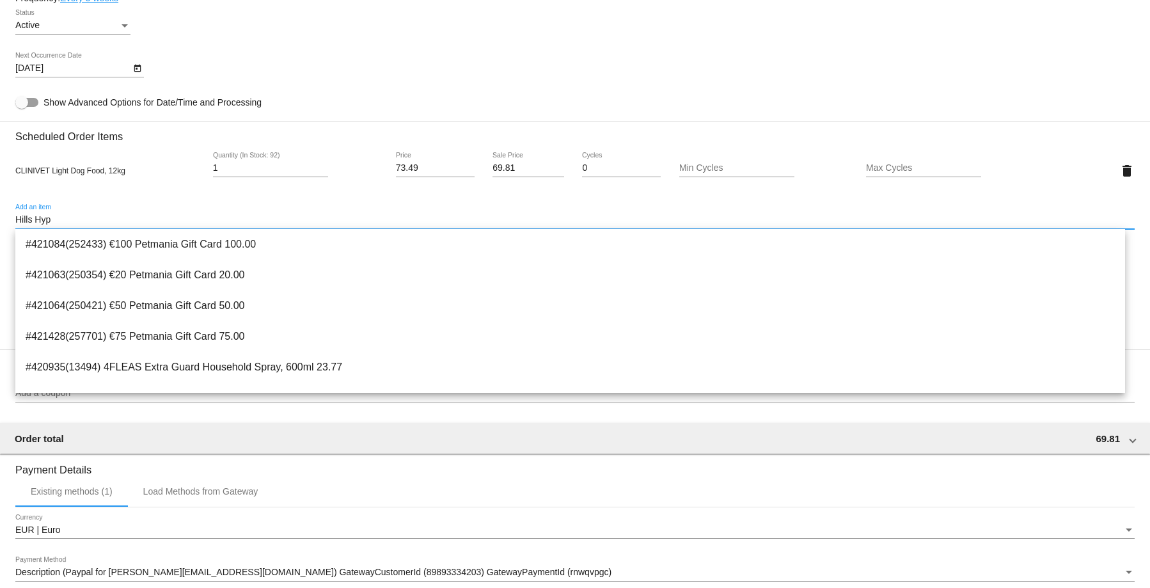
scroll to position [835, 0]
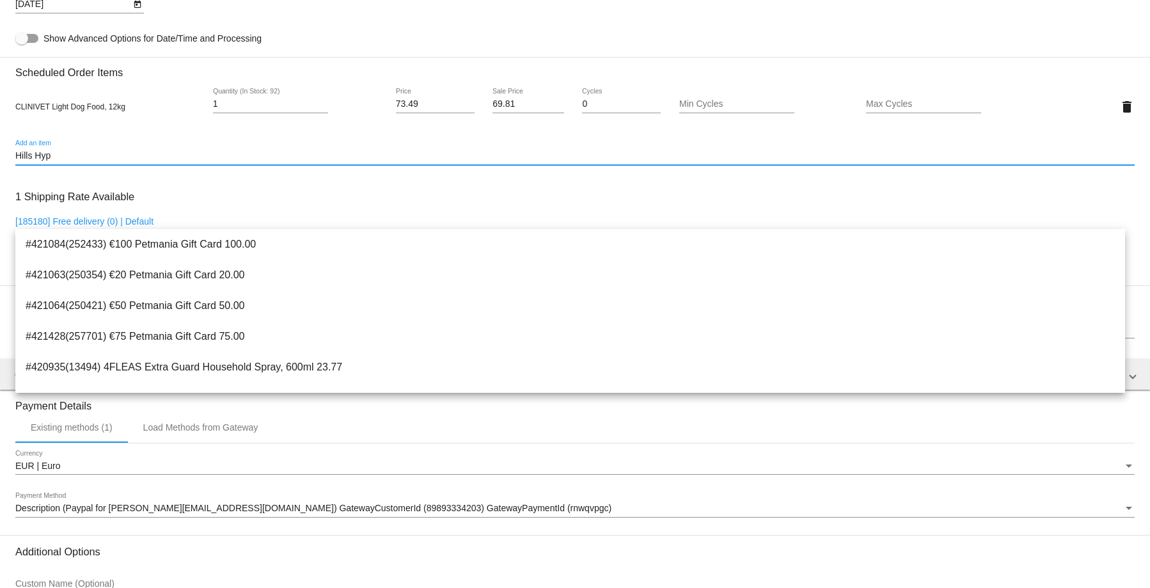
click at [76, 157] on input "Hills Hyp" at bounding box center [575, 156] width 1120 height 10
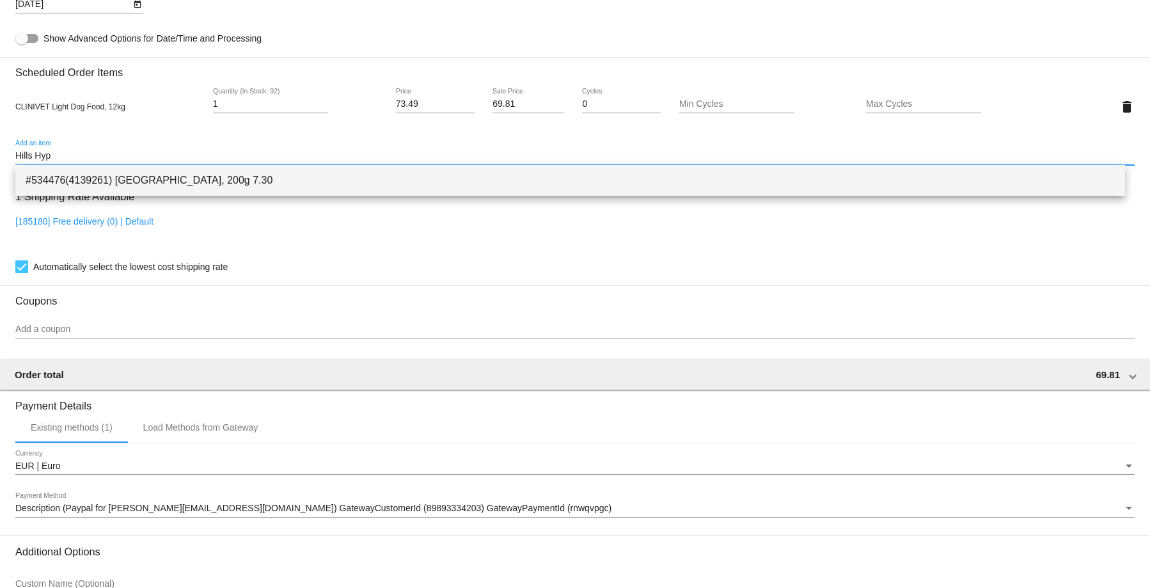
type input "Hills Hyp"
click at [172, 176] on span "#534476(4139261) HILLS Hypoallergenic Treats, 200g 7.30" at bounding box center [571, 180] width 1090 height 31
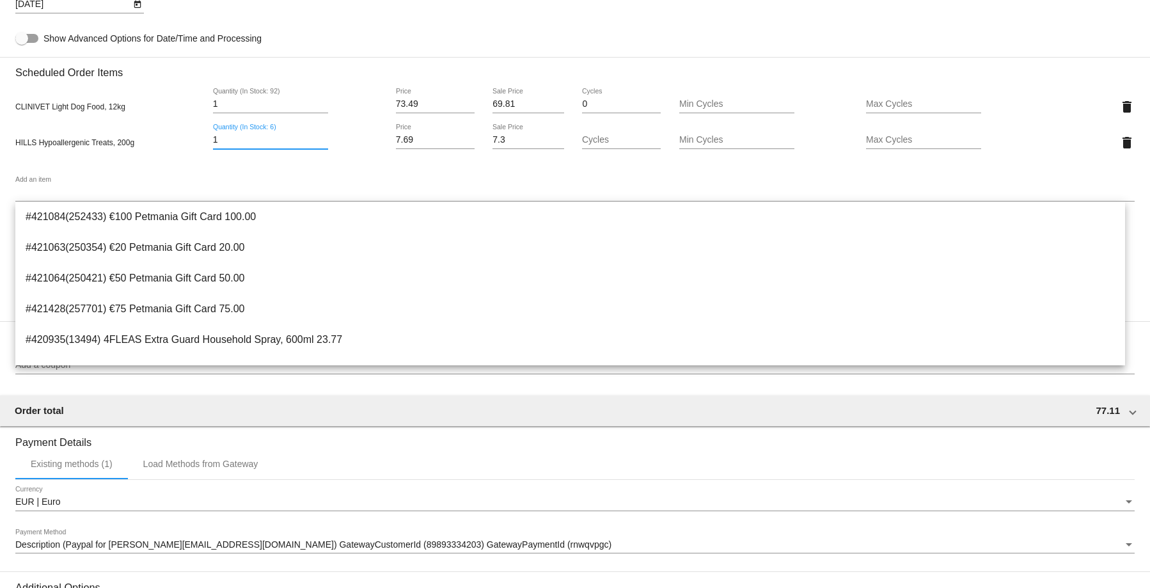
click at [233, 141] on input "1" at bounding box center [270, 140] width 115 height 10
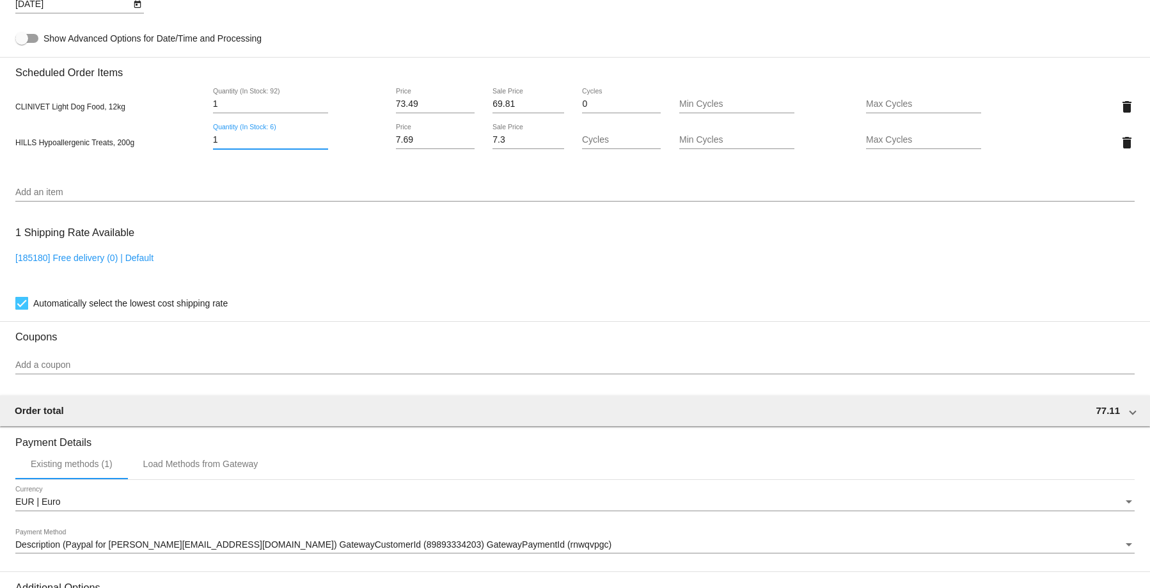
click at [320, 144] on input "1" at bounding box center [270, 140] width 115 height 10
click at [320, 138] on input "2" at bounding box center [270, 140] width 115 height 10
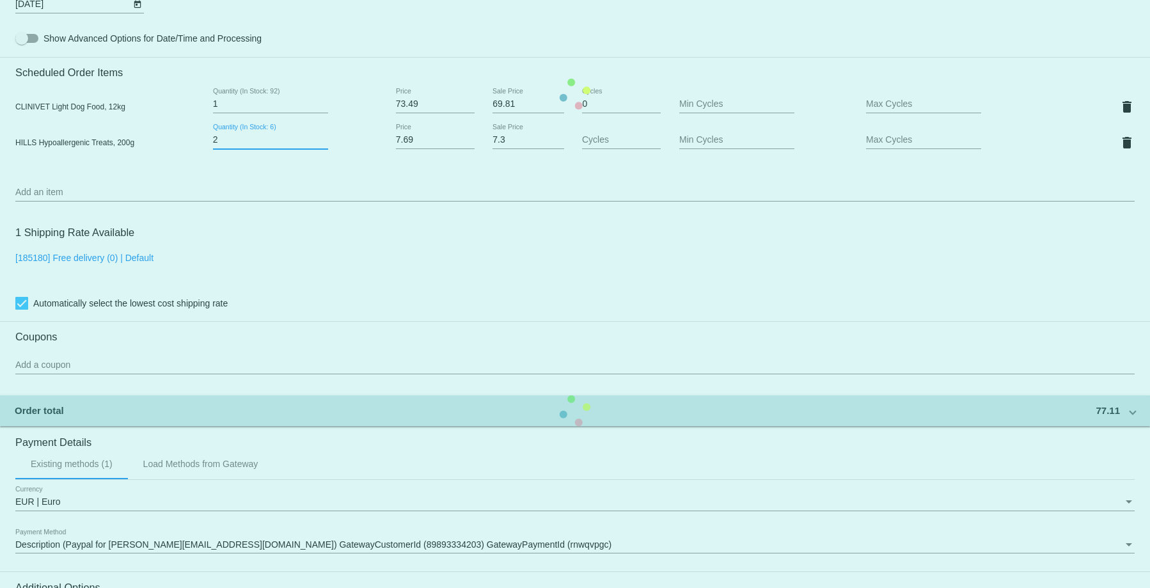
click at [320, 138] on mat-card "Customer 3470042: Jonie Griffin jonie@derg.ie Customer Shipping Enter Shipping …" at bounding box center [575, 94] width 1150 height 1316
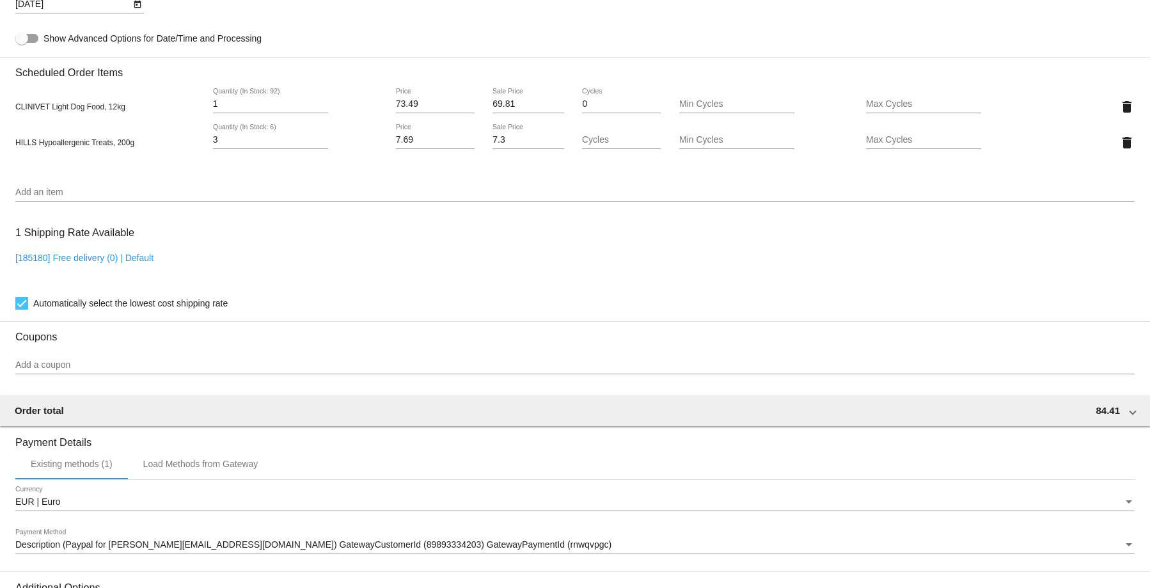
type input "3"
click at [320, 138] on input "3" at bounding box center [270, 140] width 115 height 10
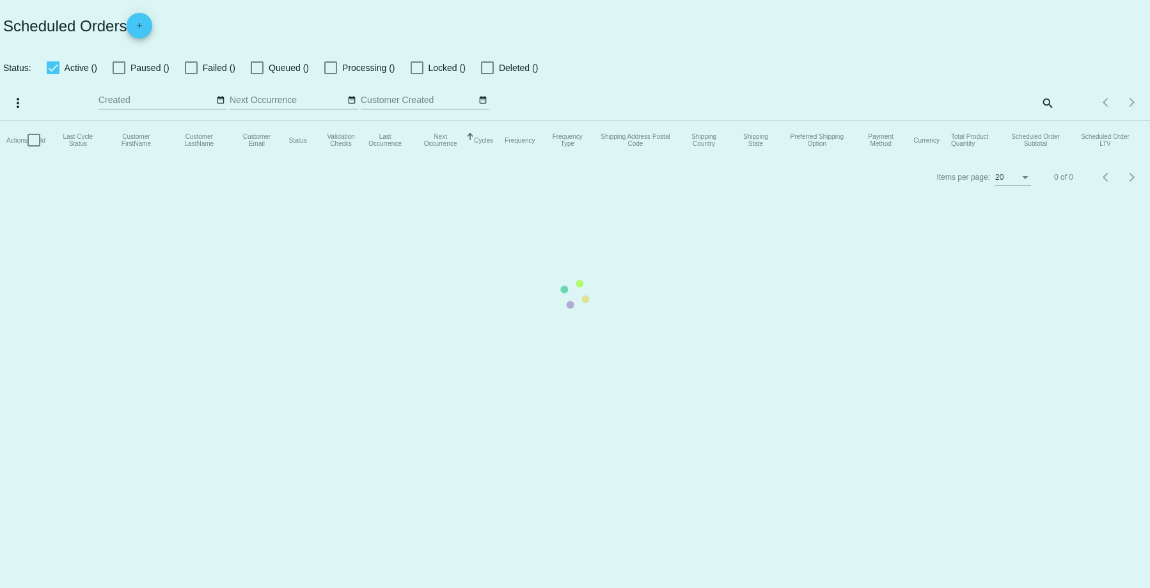
checkbox input "true"
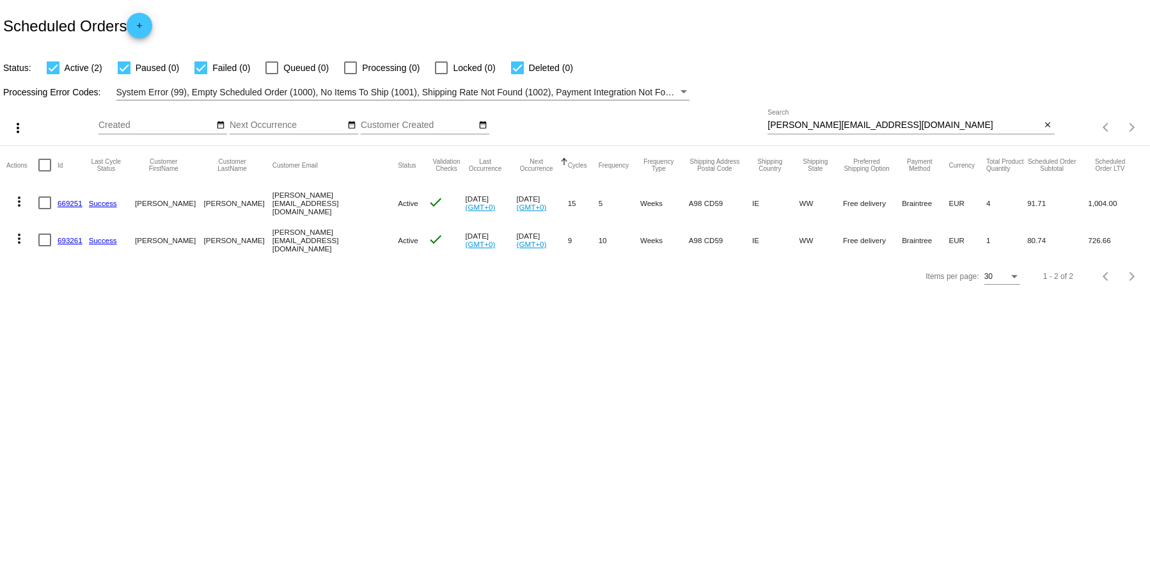
click at [70, 205] on link "669251" at bounding box center [70, 203] width 25 height 8
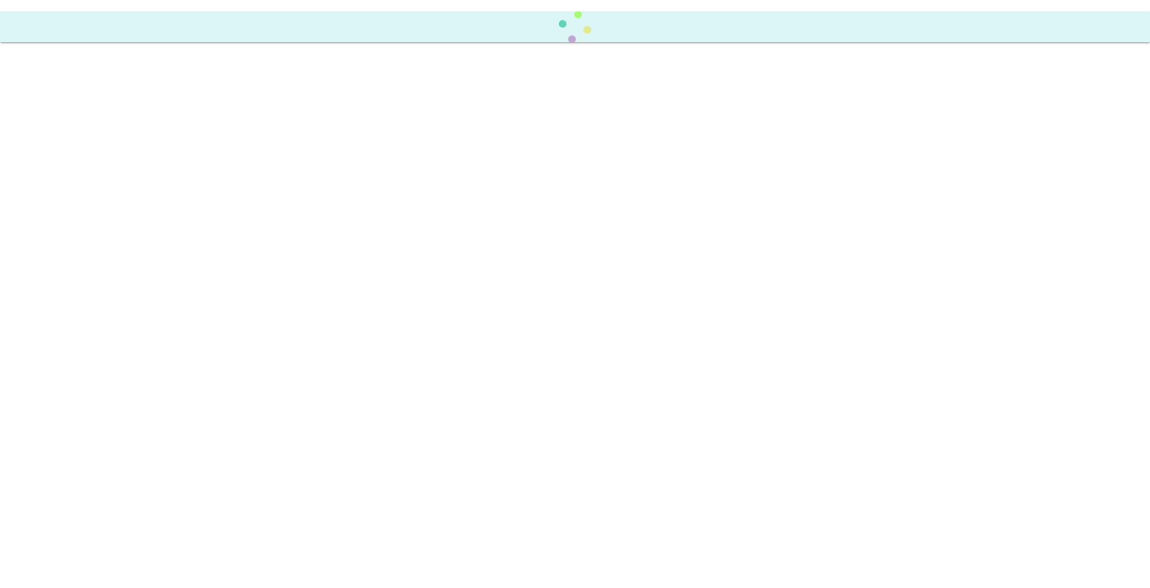
click at [70, 205] on body "Scheduled Order updated." at bounding box center [575, 294] width 1150 height 588
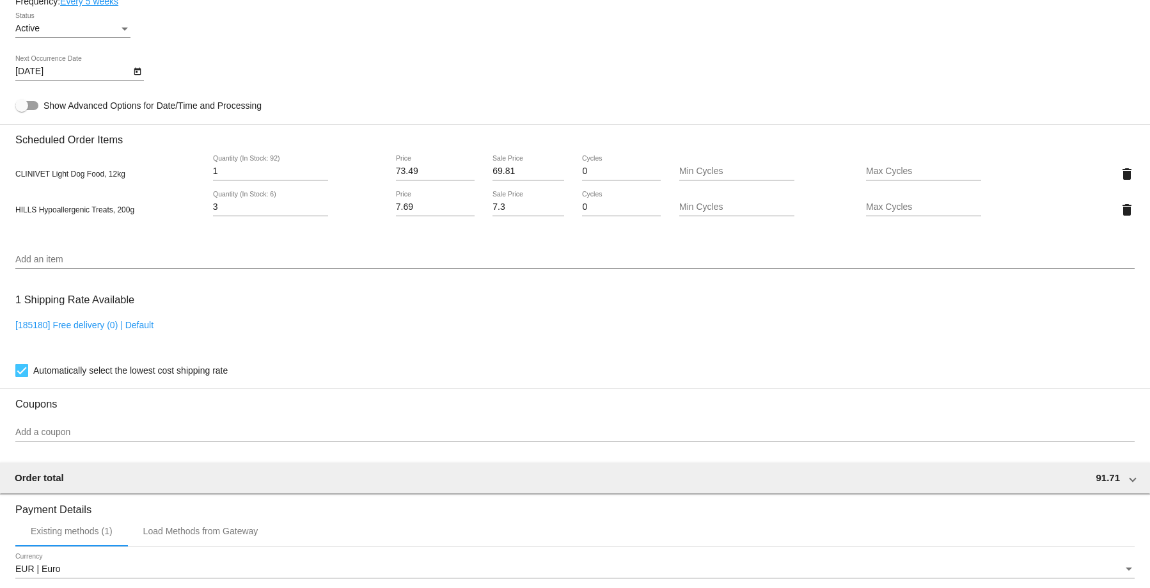
scroll to position [999, 0]
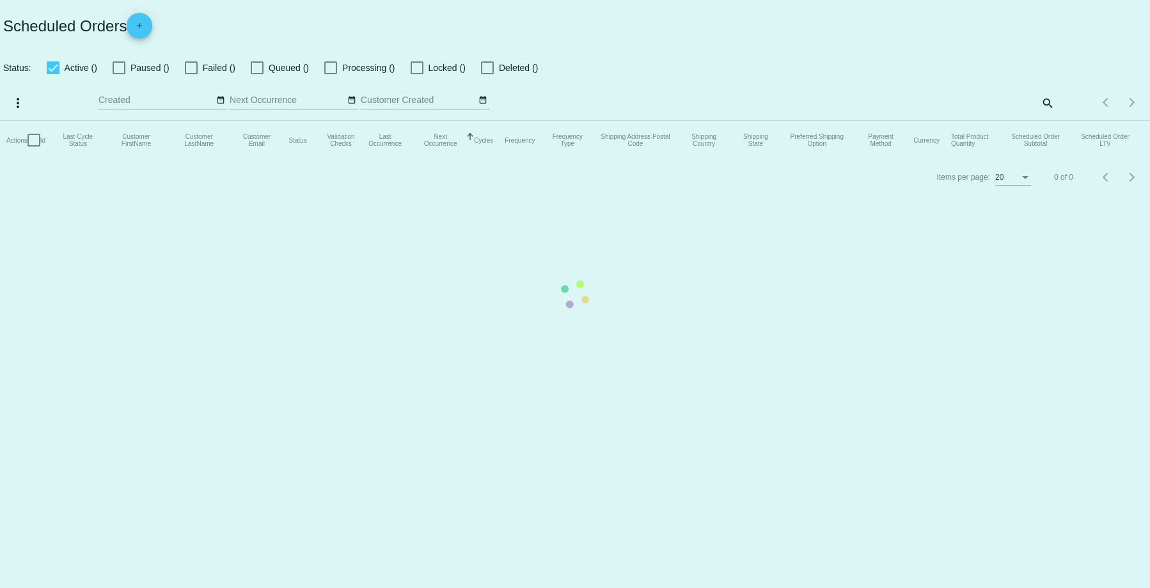
checkbox input "true"
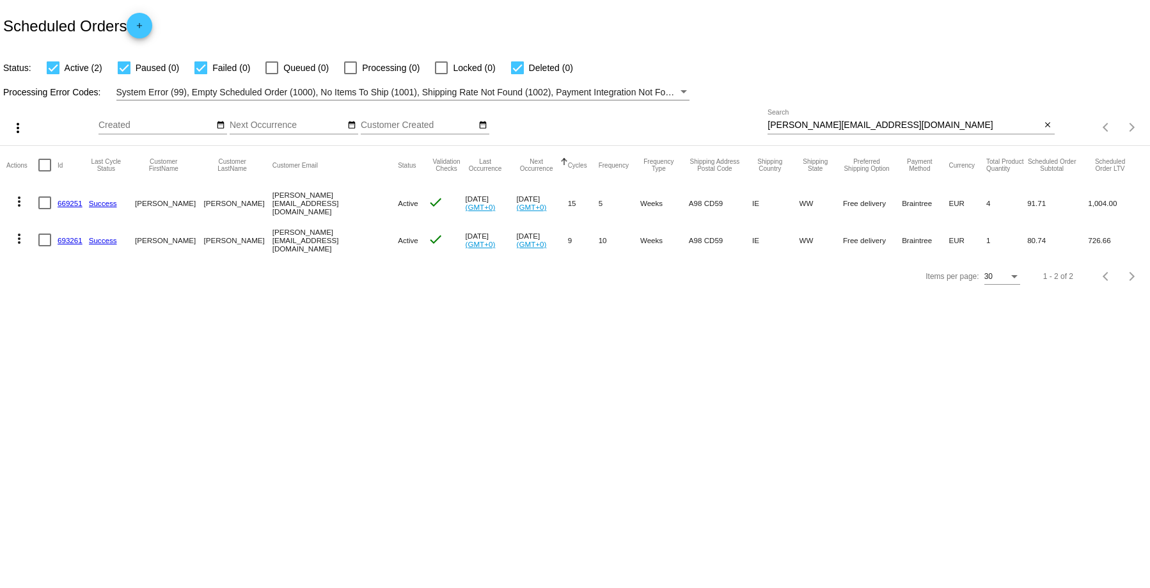
click at [74, 240] on link "693261" at bounding box center [70, 240] width 25 height 8
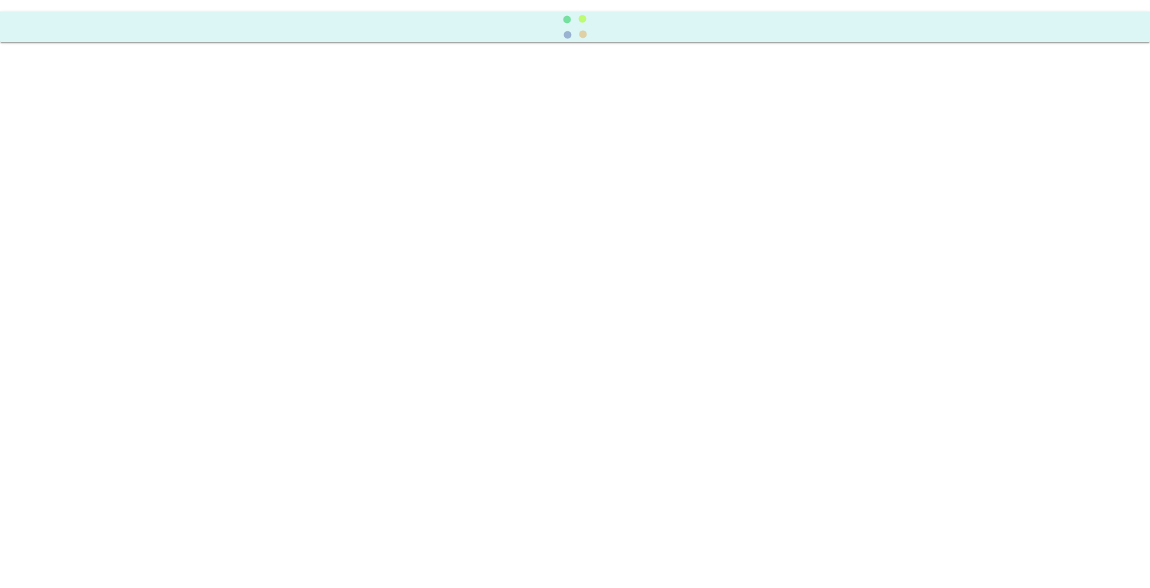
click at [74, 239] on body "Scheduled Order updated." at bounding box center [575, 294] width 1150 height 588
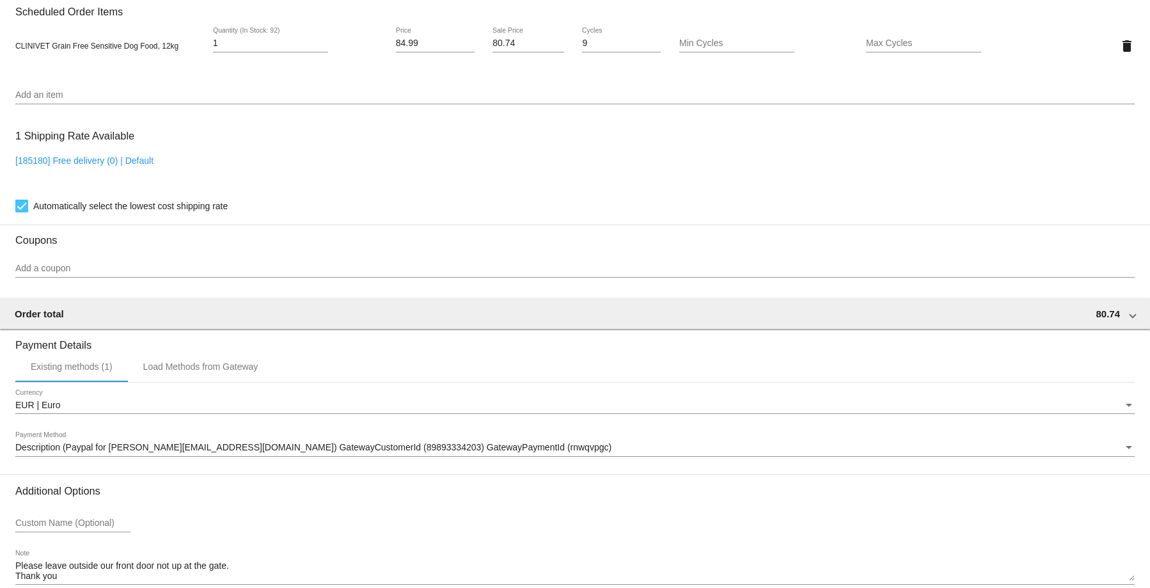
scroll to position [963, 0]
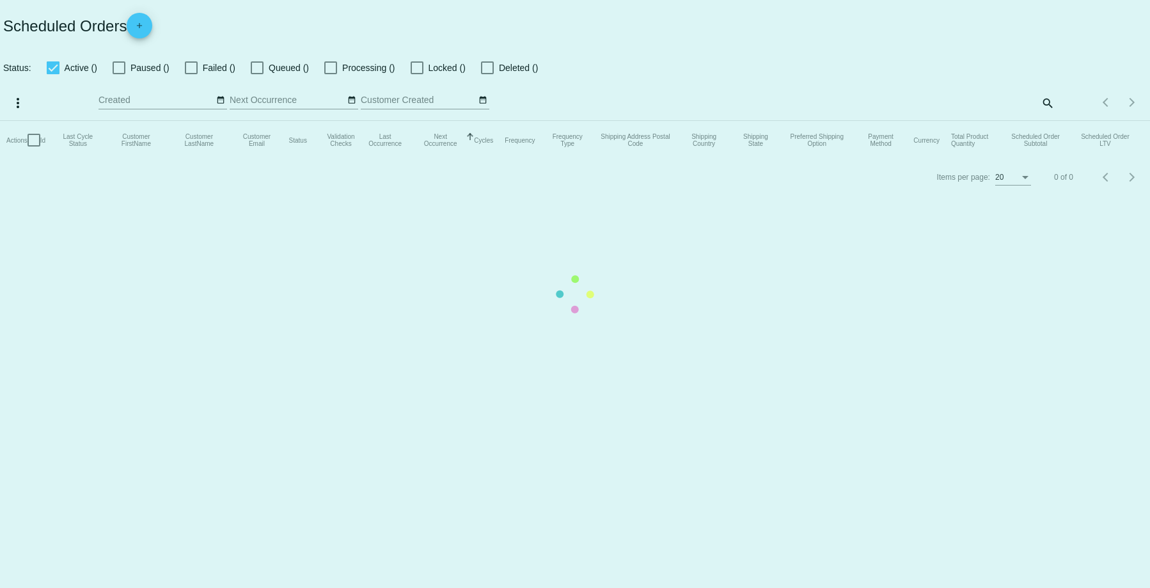
checkbox input "true"
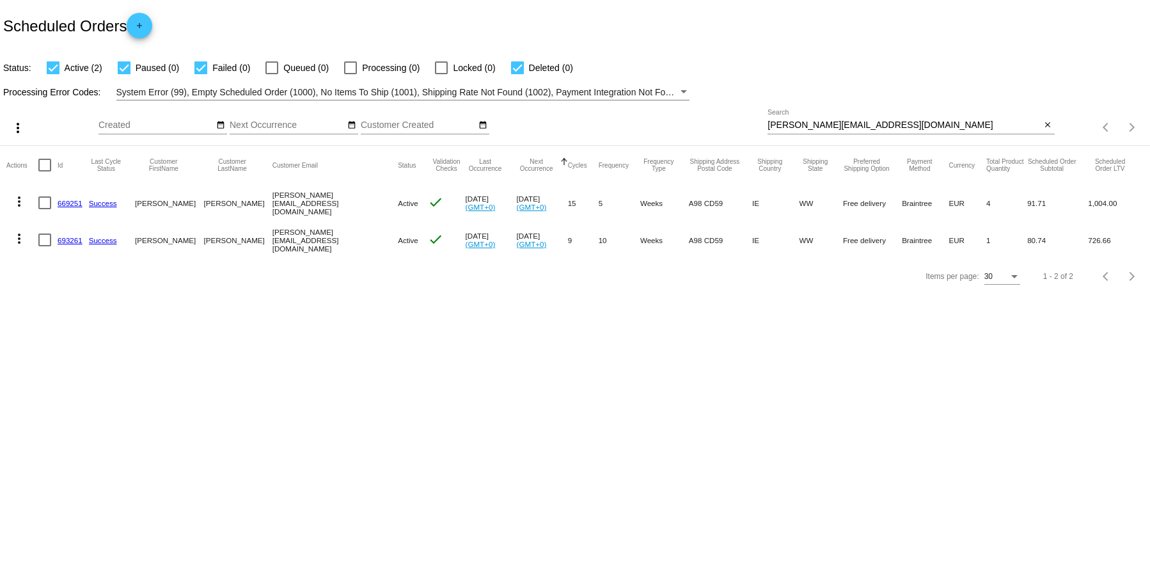
click at [61, 201] on link "669251" at bounding box center [70, 203] width 25 height 8
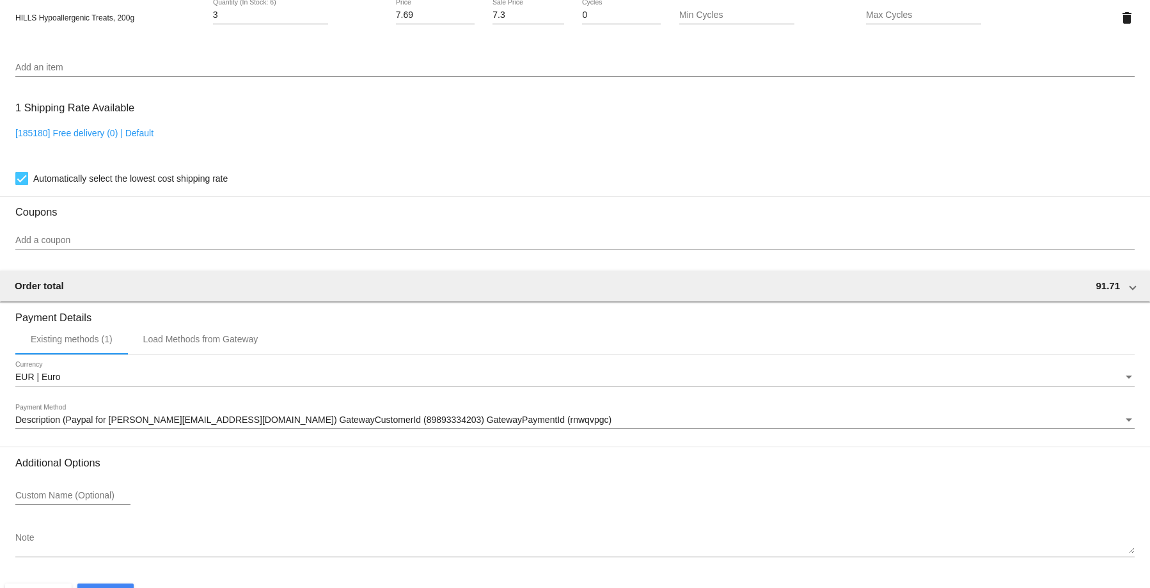
scroll to position [999, 0]
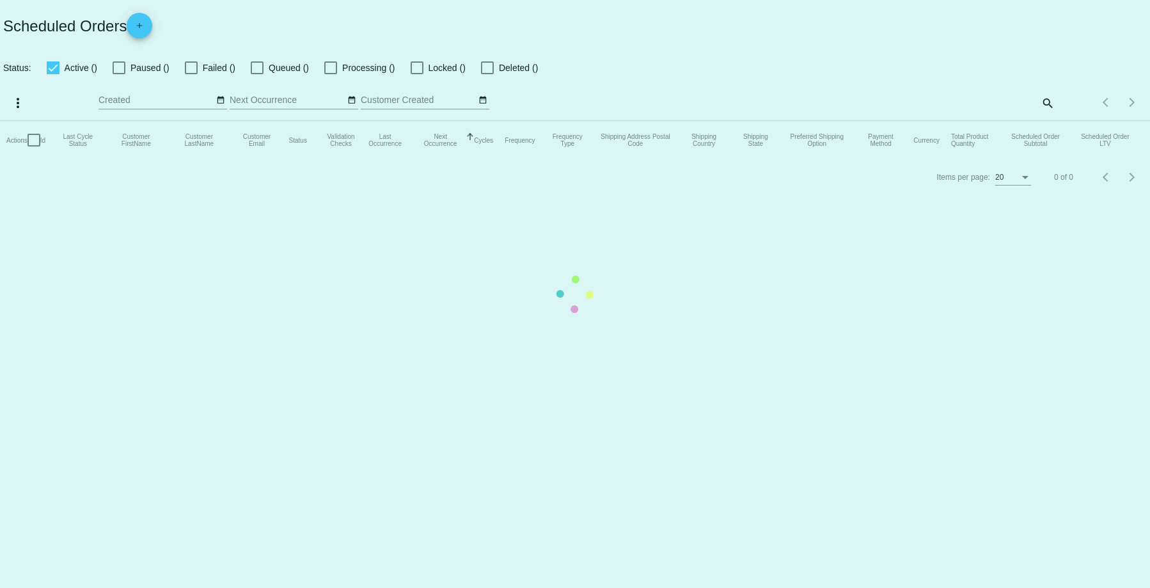
checkbox input "true"
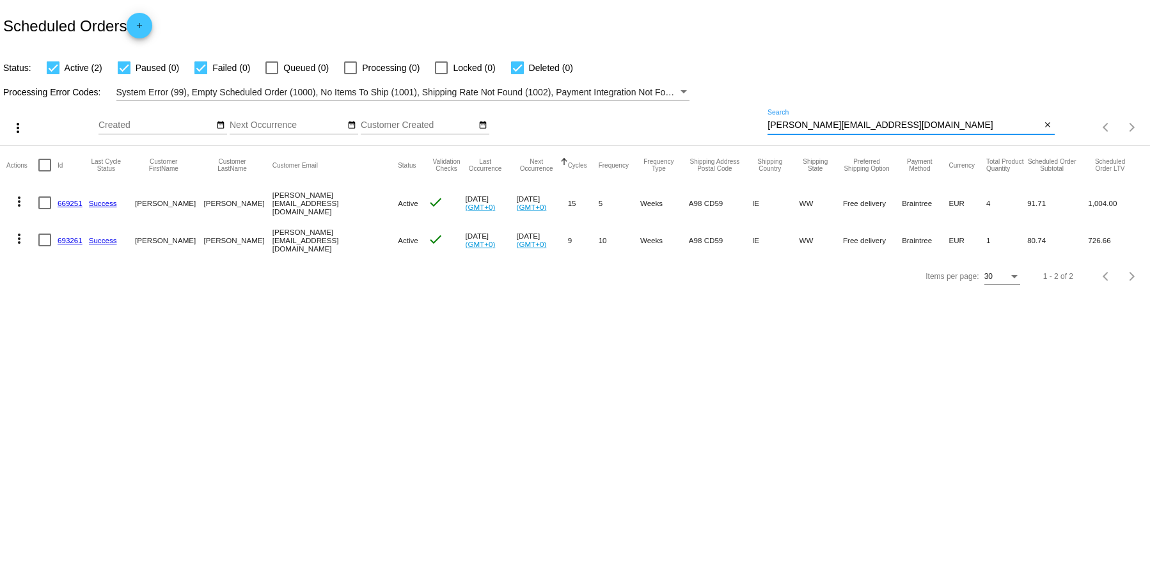
drag, startPoint x: 836, startPoint y: 125, endPoint x: 729, endPoint y: 118, distance: 107.1
click at [719, 118] on div "more_vert Aug Jan Feb Mar [DATE]" at bounding box center [575, 122] width 1150 height 45
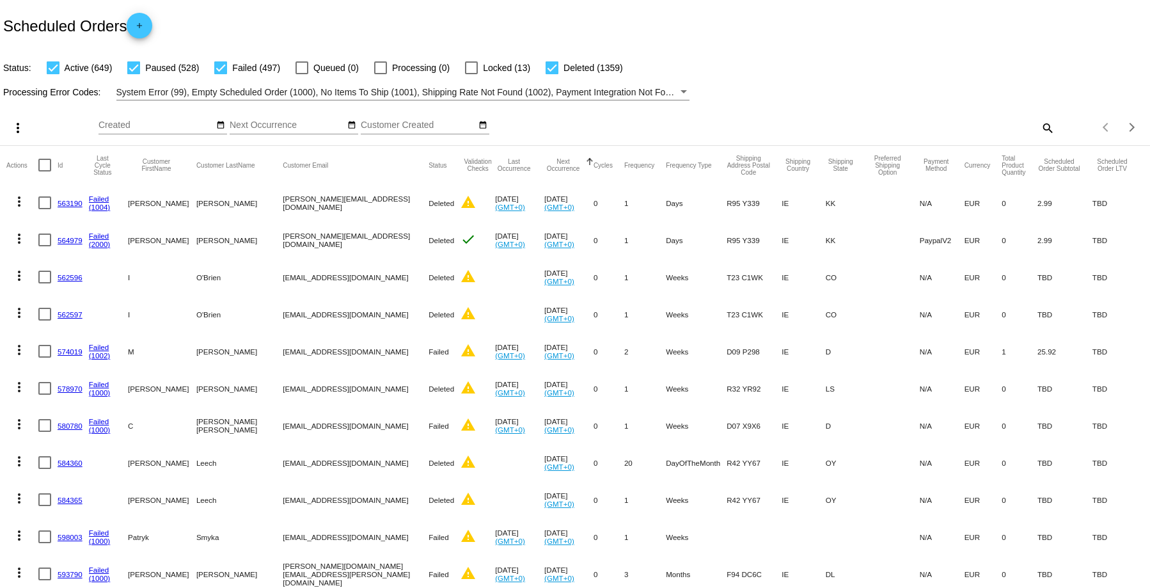
click at [1040, 128] on mat-icon "search" at bounding box center [1047, 128] width 15 height 20
paste input "[EMAIL_ADDRESS][DOMAIN_NAME]"
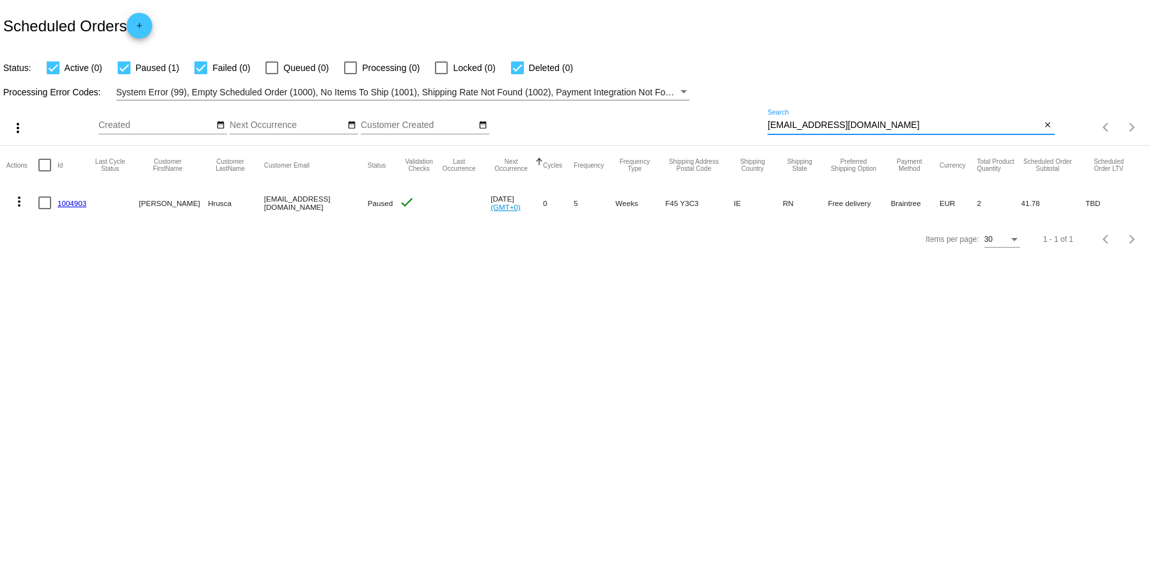
type input "[EMAIL_ADDRESS][DOMAIN_NAME]"
click at [74, 205] on link "1004903" at bounding box center [72, 203] width 29 height 8
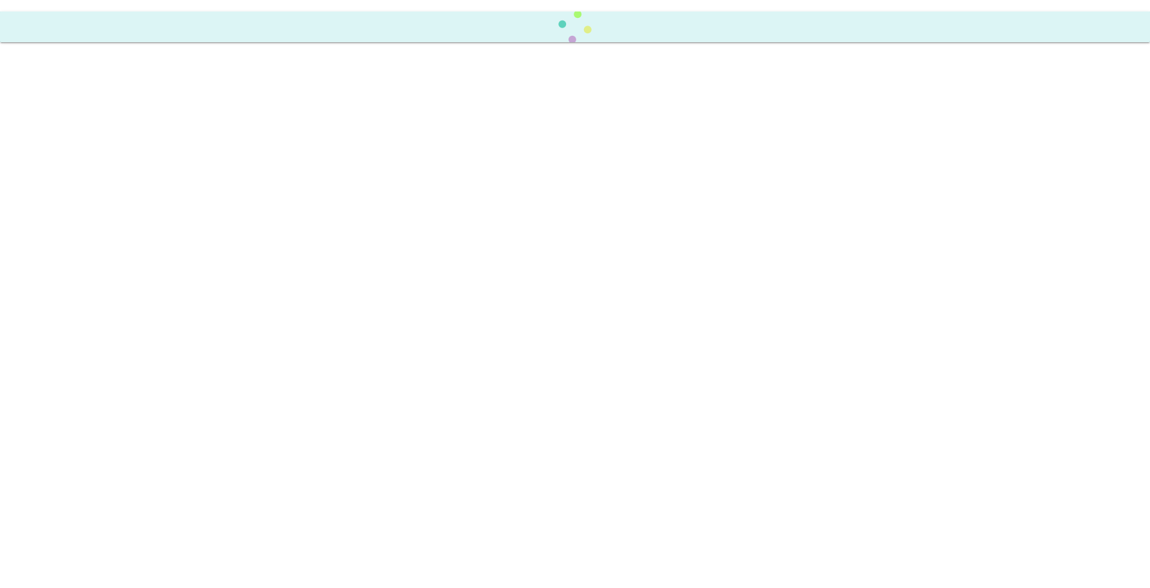
click at [72, 204] on body at bounding box center [575, 294] width 1150 height 588
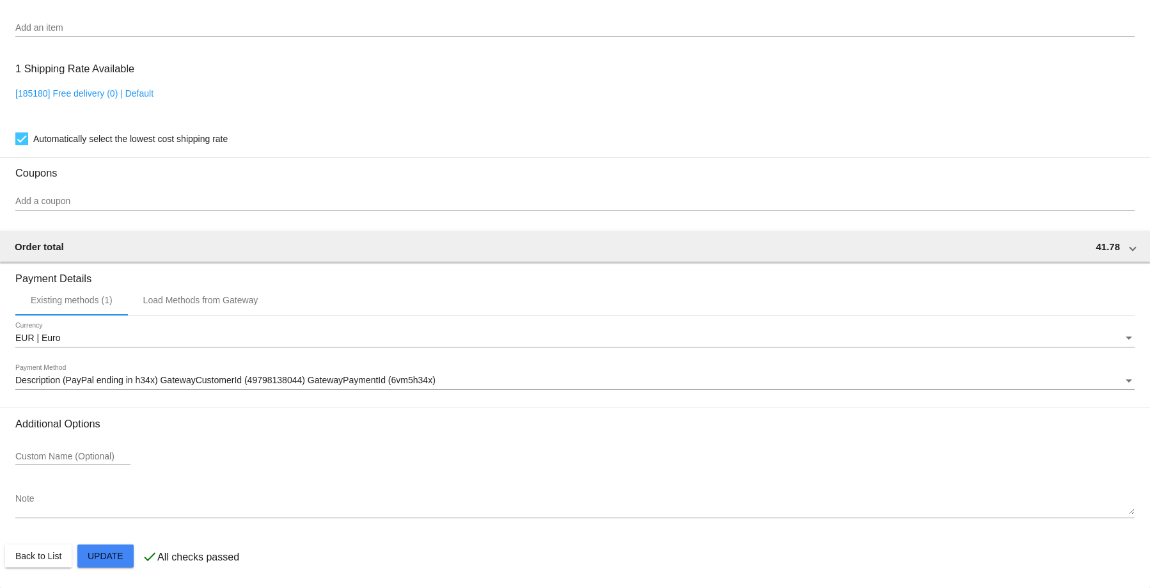
scroll to position [399, 0]
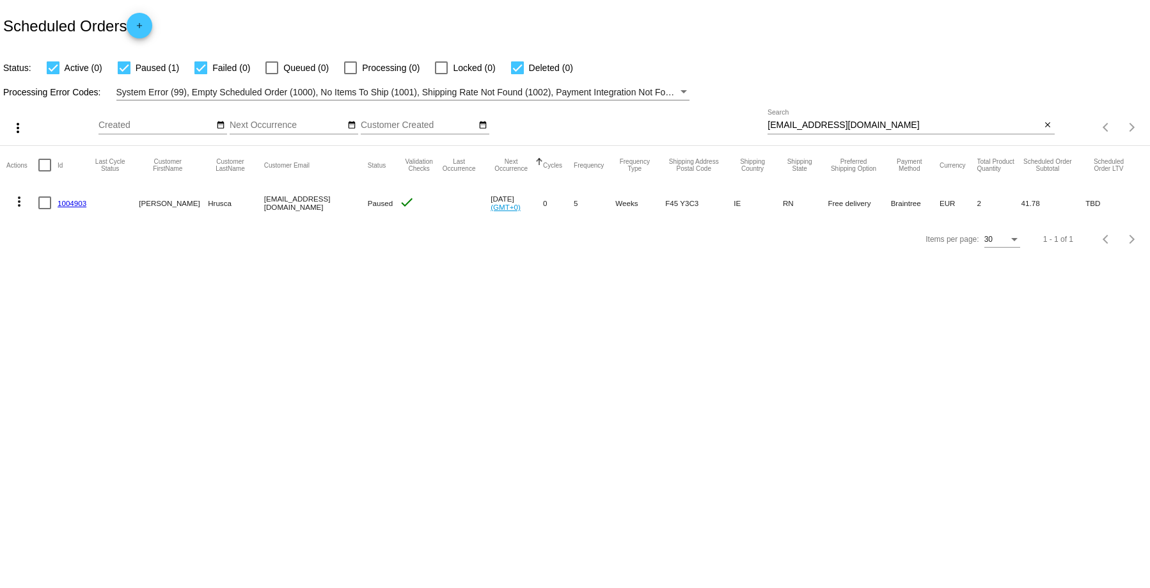
click at [74, 206] on link "1004903" at bounding box center [72, 203] width 29 height 8
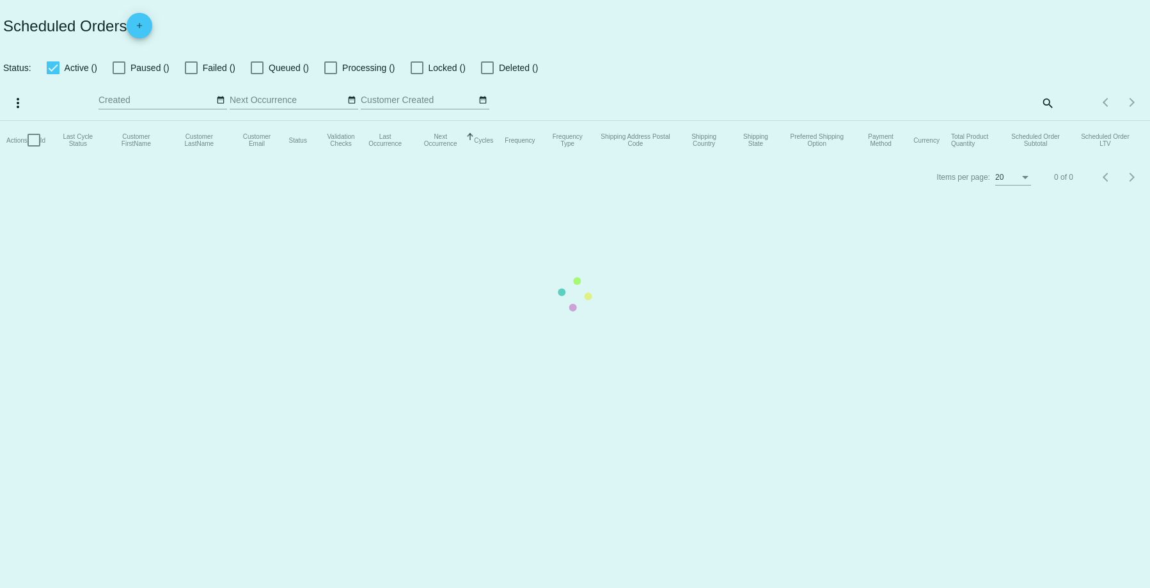
checkbox input "true"
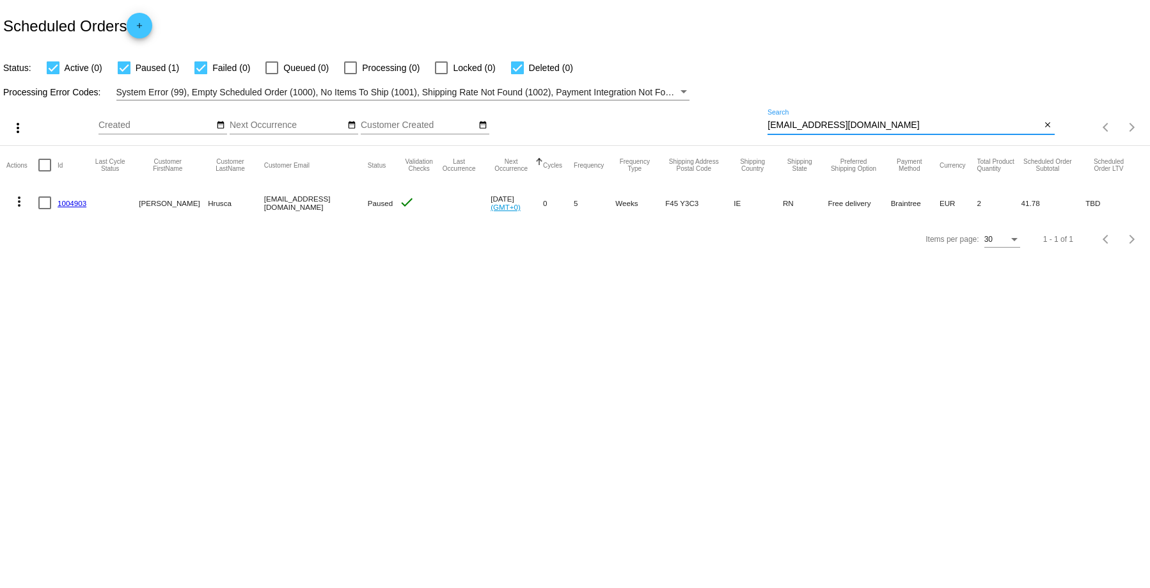
drag, startPoint x: 852, startPoint y: 127, endPoint x: 724, endPoint y: 123, distance: 128.7
click at [724, 123] on div "more_vert Aug Jan Feb Mar [DATE]" at bounding box center [575, 122] width 1150 height 45
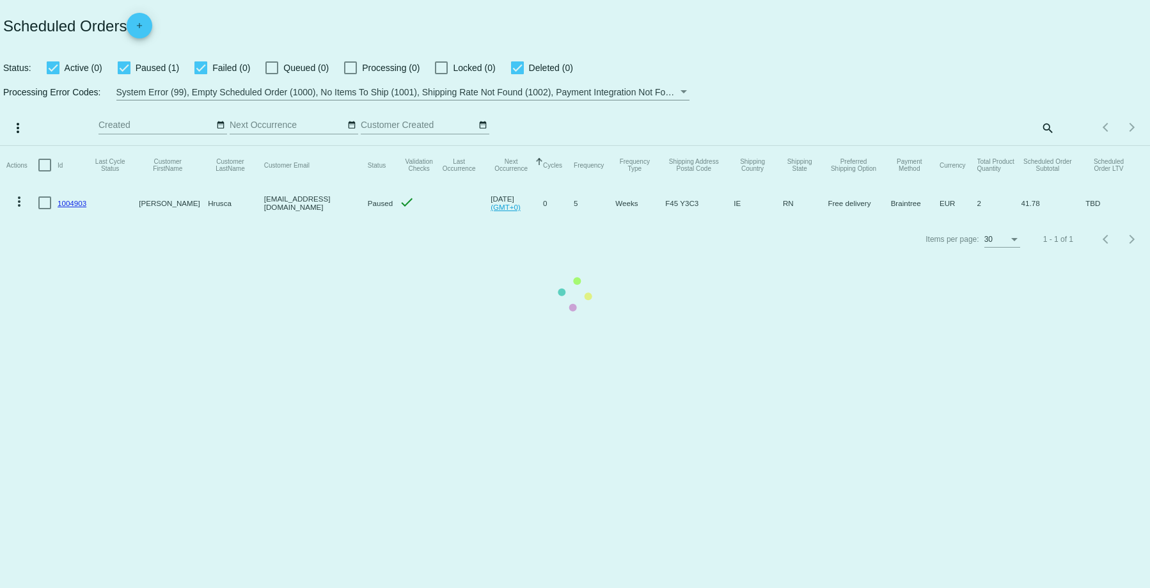
click at [921, 146] on mat-table "Actions Id Last Cycle Status Customer FirstName Customer LastName Customer Emai…" at bounding box center [575, 184] width 1150 height 76
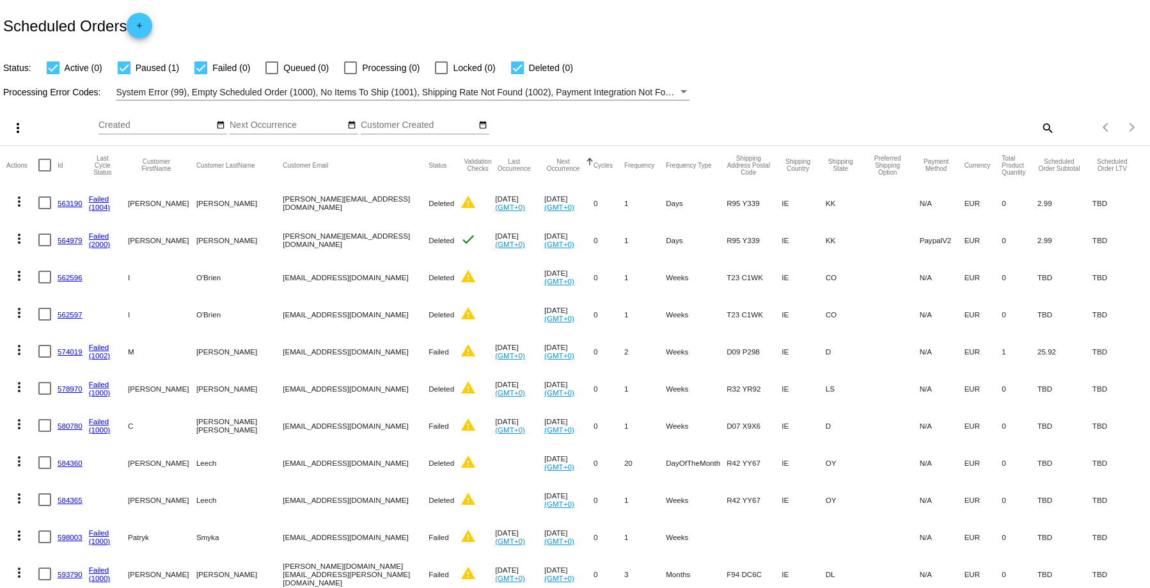
click at [1040, 128] on mat-icon "search" at bounding box center [1047, 128] width 15 height 20
click at [845, 124] on input "Search" at bounding box center [911, 125] width 287 height 10
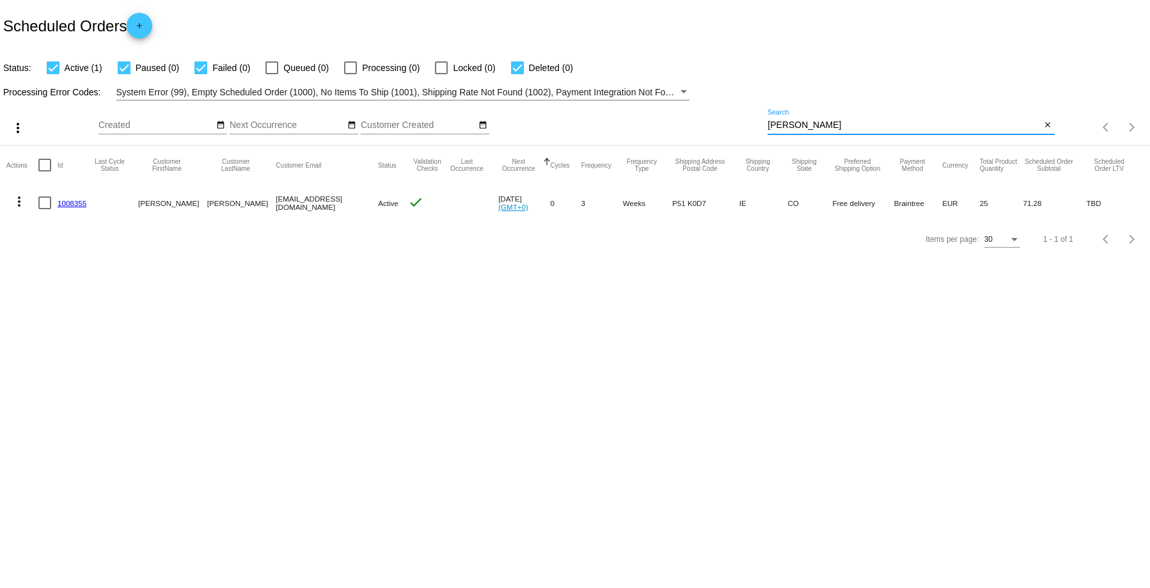
type input "[PERSON_NAME]"
click at [72, 202] on link "1008355" at bounding box center [72, 203] width 29 height 8
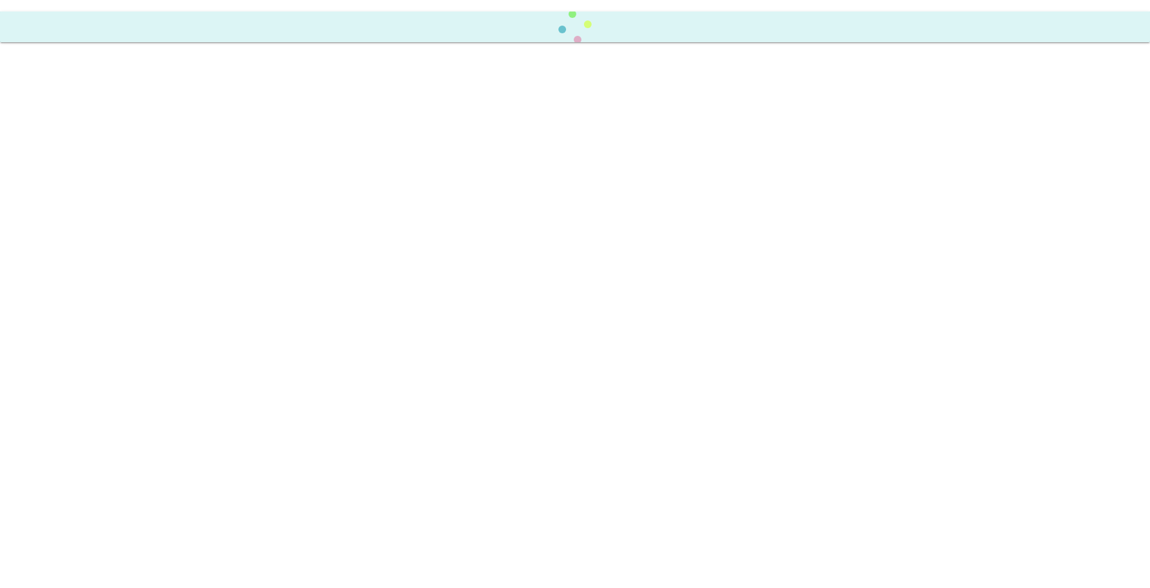
click at [72, 202] on body at bounding box center [575, 294] width 1150 height 588
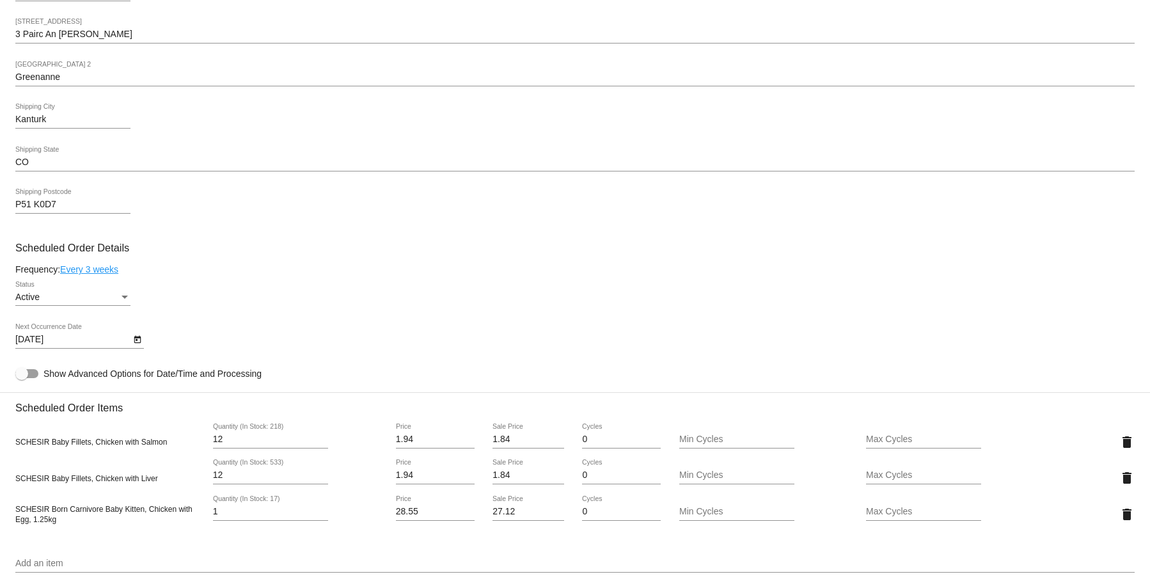
scroll to position [448, 0]
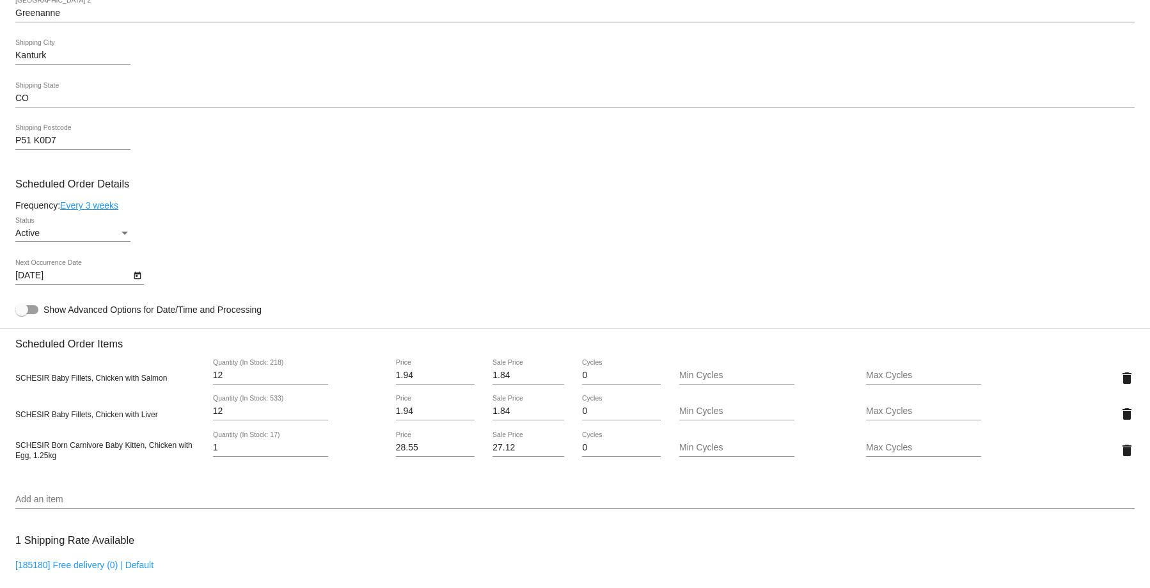
click at [516, 230] on div "Active Status" at bounding box center [575, 235] width 1120 height 36
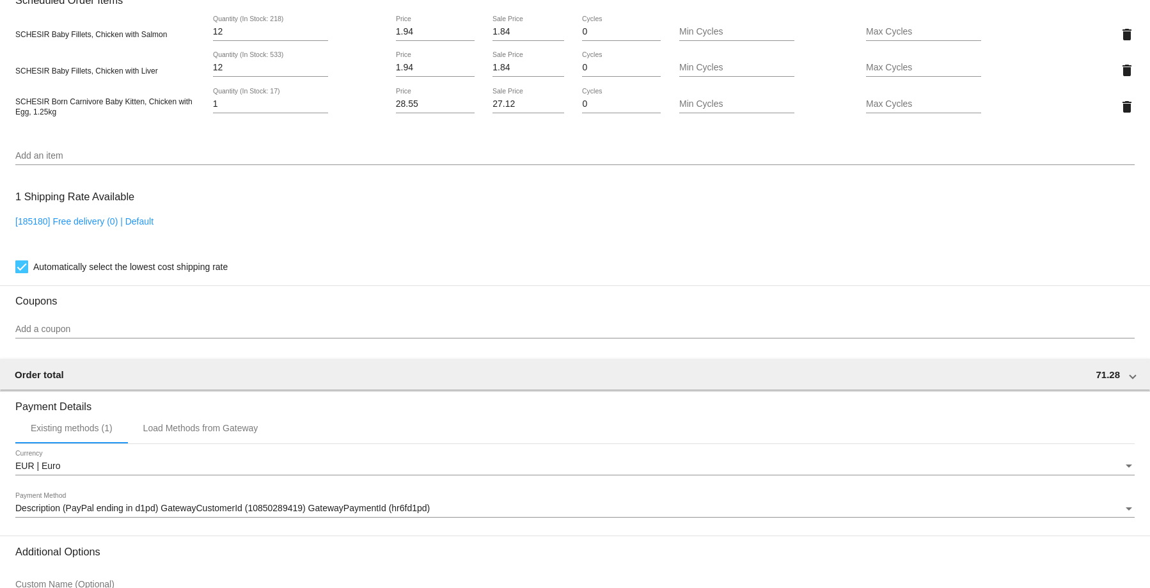
scroll to position [919, 0]
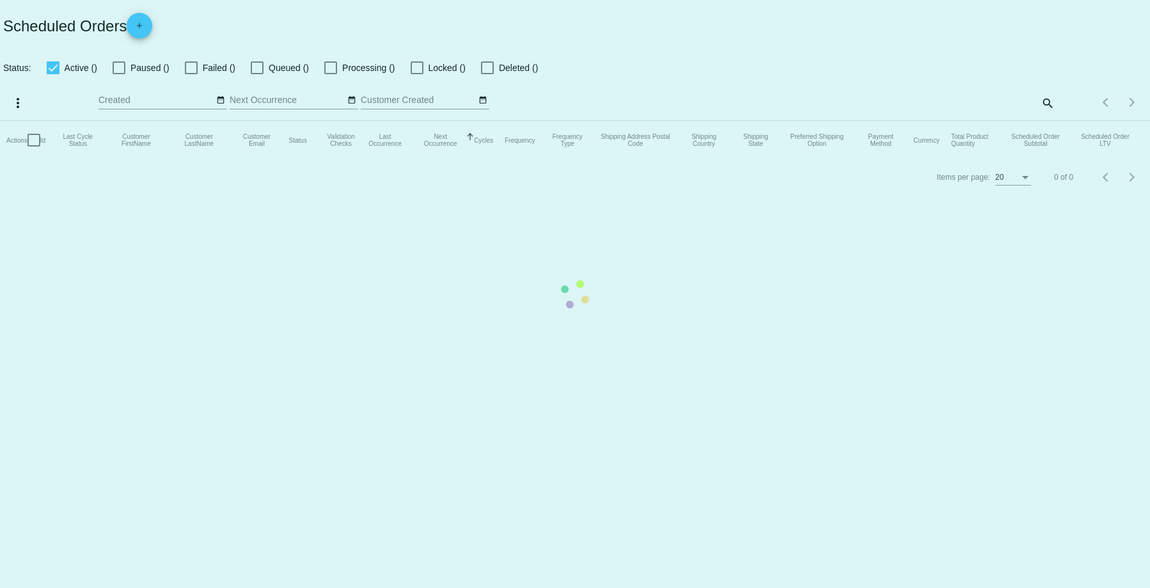
checkbox input "true"
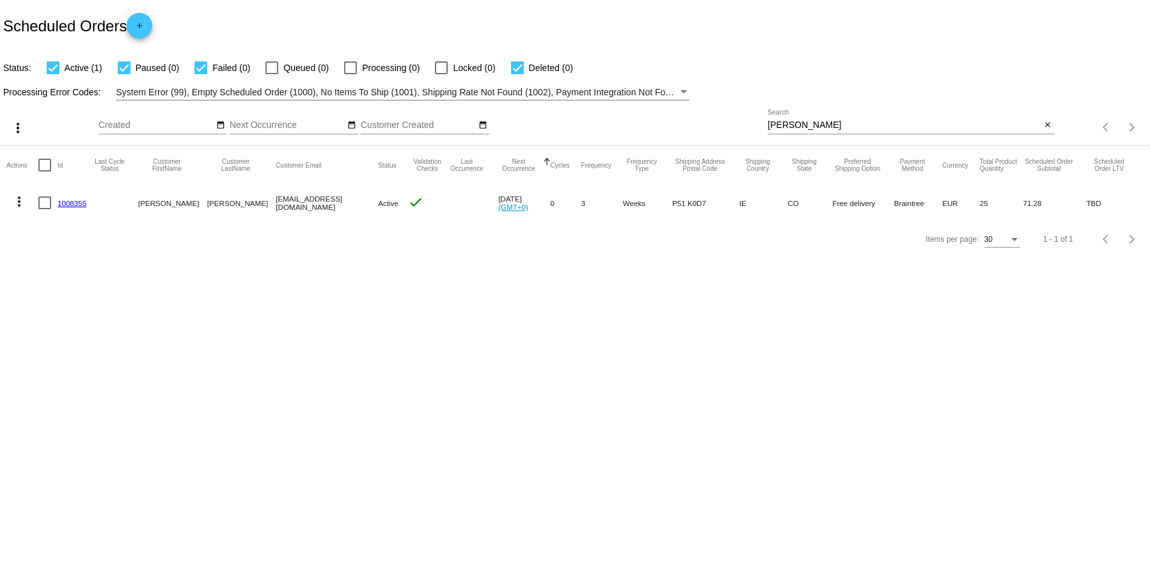
click at [75, 200] on link "1008355" at bounding box center [72, 203] width 29 height 8
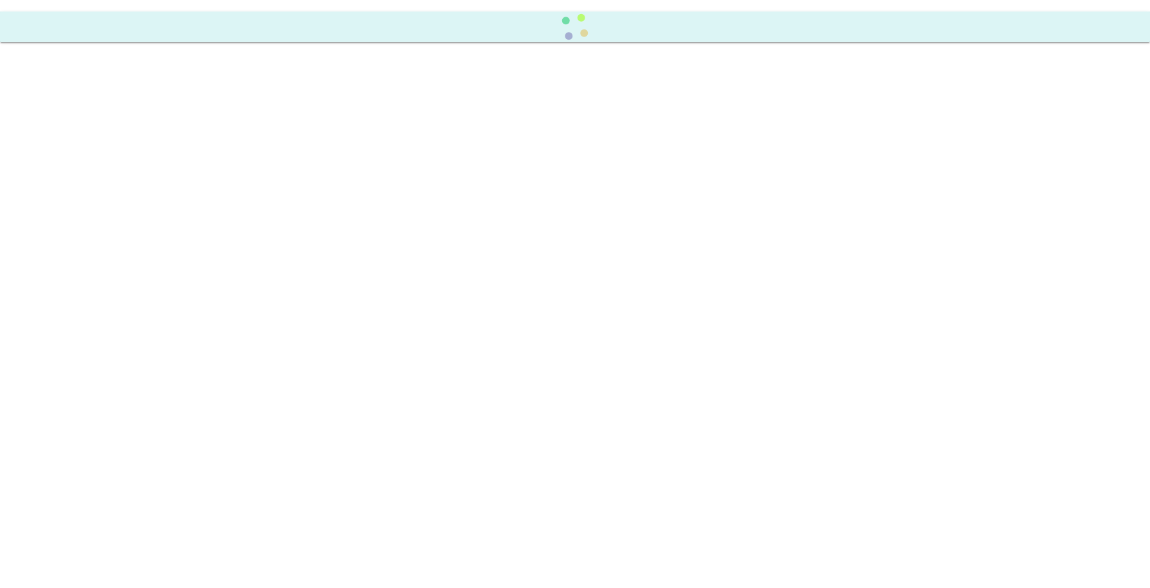
click at [75, 200] on body at bounding box center [575, 294] width 1150 height 588
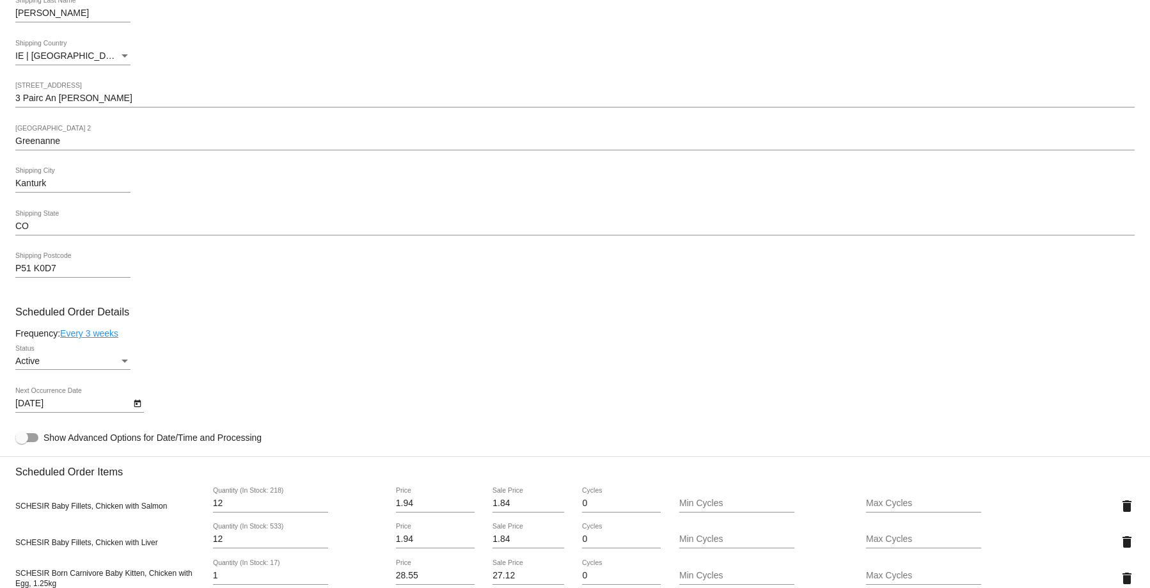
scroll to position [576, 0]
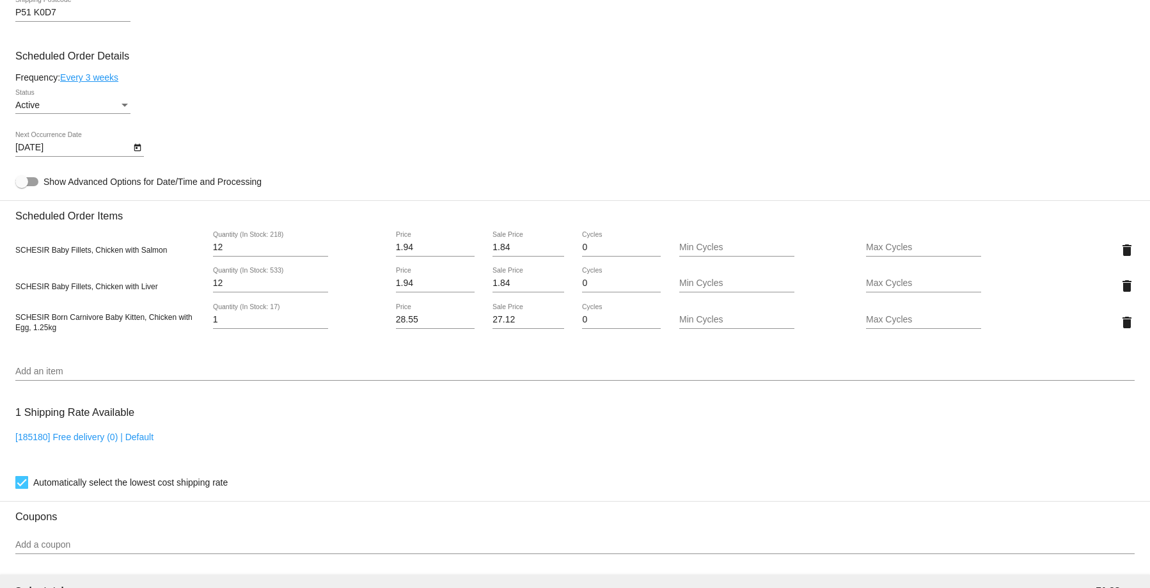
click at [314, 449] on div "[185180] Free delivery (0) | Default" at bounding box center [575, 450] width 1120 height 36
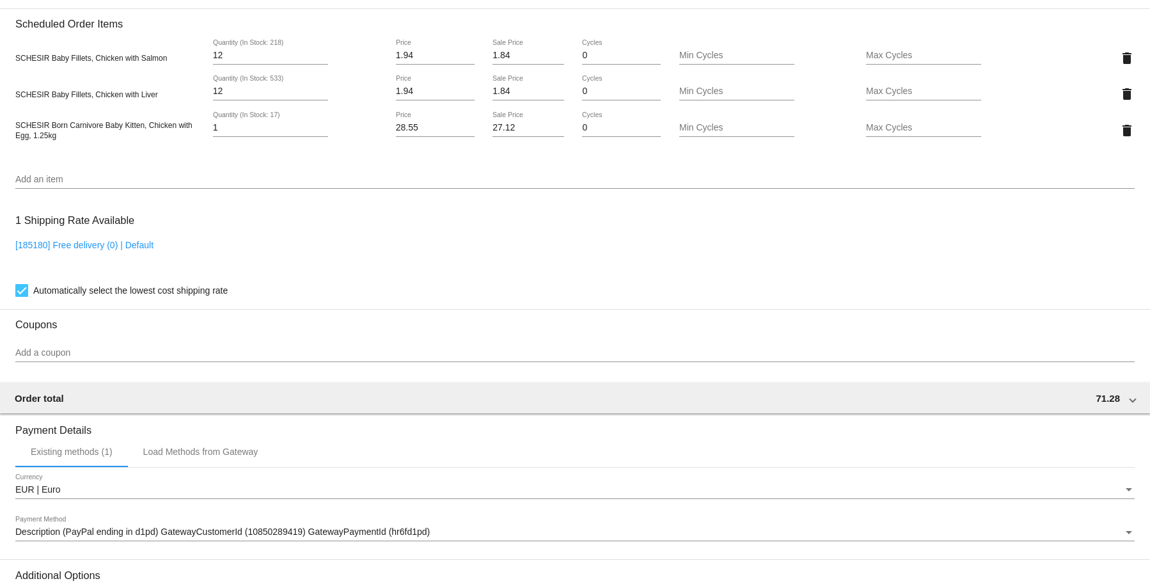
scroll to position [919, 0]
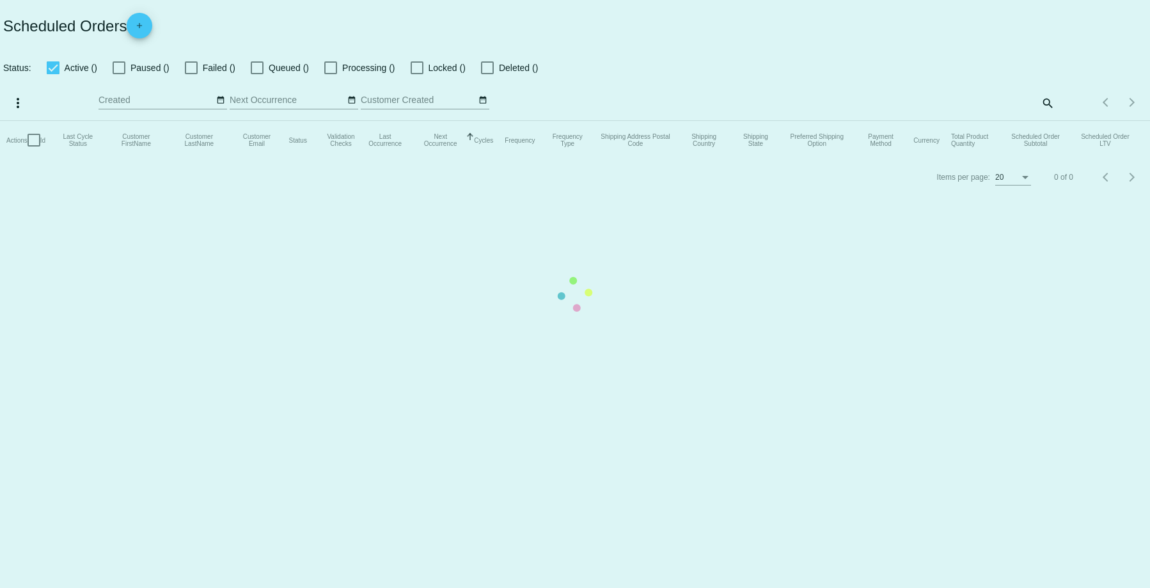
checkbox input "true"
